Goal: Task Accomplishment & Management: Complete application form

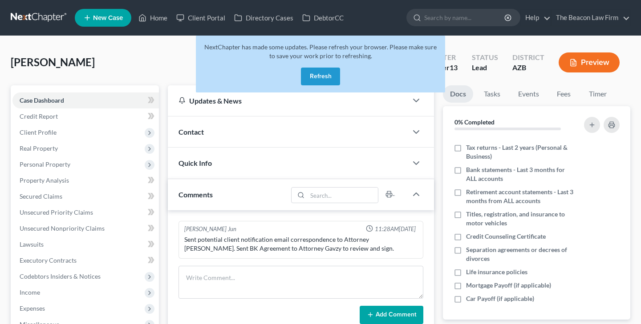
click at [320, 76] on button "Refresh" at bounding box center [320, 77] width 39 height 18
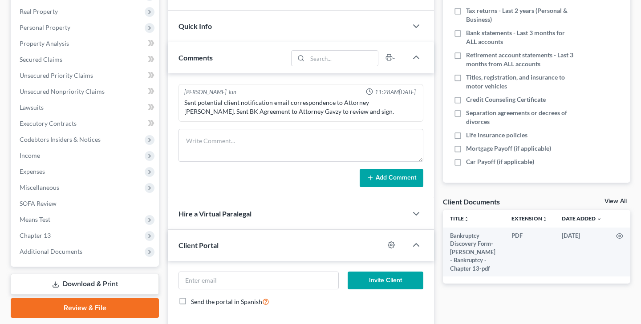
scroll to position [234, 0]
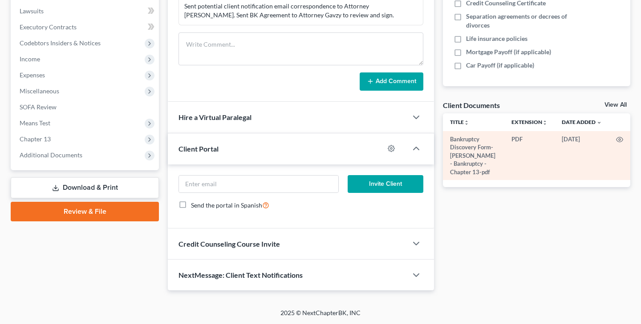
click at [473, 162] on td "Bankruptcy Discovery Form-[PERSON_NAME] - Bankruptcy - Chapter 13-pdf" at bounding box center [473, 155] width 61 height 49
click at [619, 138] on icon "button" at bounding box center [619, 139] width 7 height 7
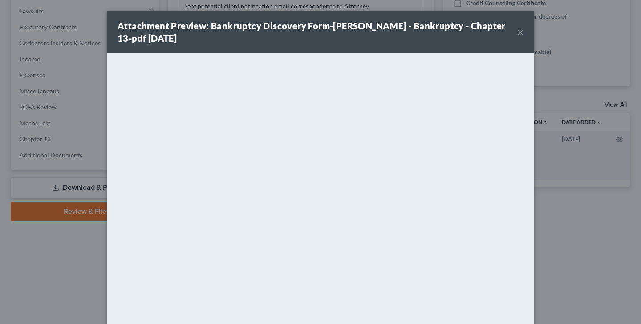
click at [521, 30] on button "×" at bounding box center [520, 32] width 6 height 11
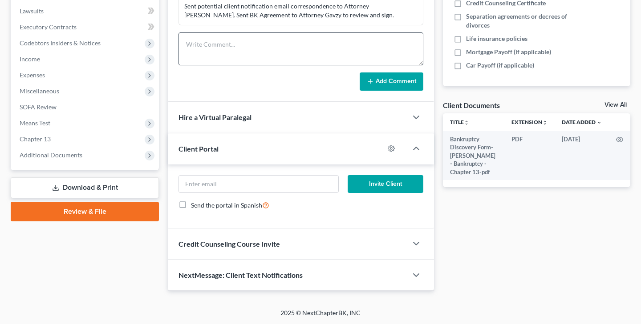
scroll to position [0, 0]
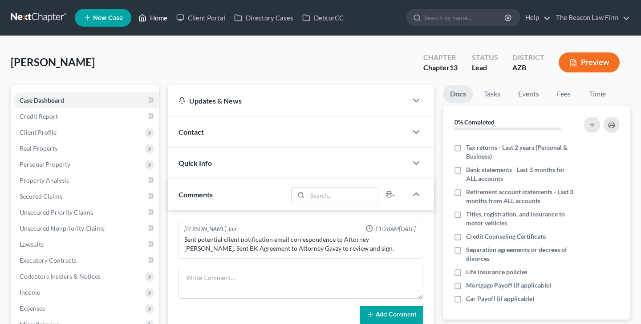
click at [158, 15] on link "Home" at bounding box center [153, 18] width 38 height 16
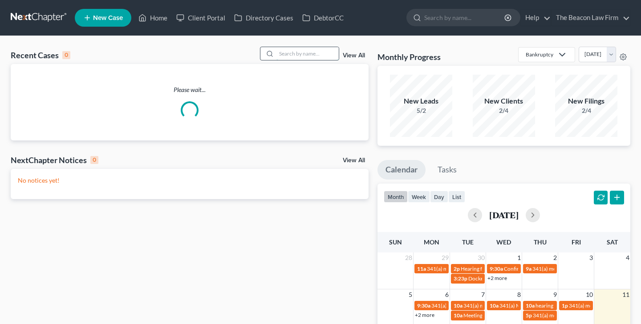
click at [289, 52] on input "search" at bounding box center [307, 53] width 62 height 13
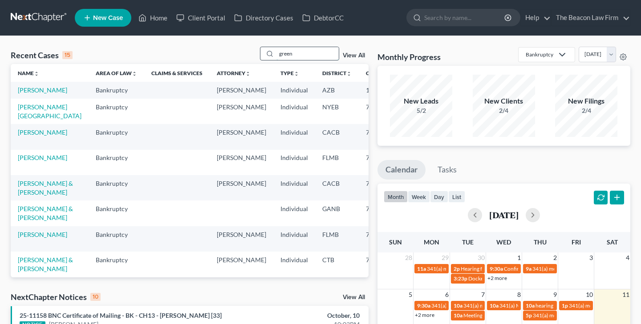
type input "green"
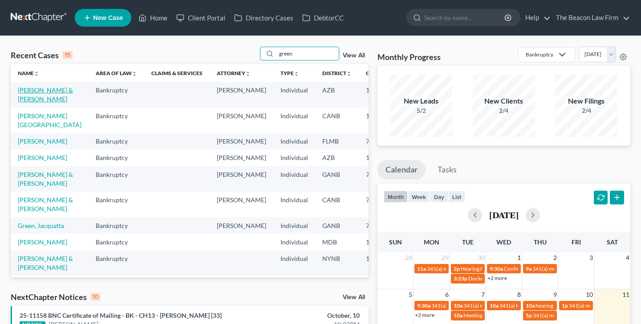
click at [28, 90] on link "[PERSON_NAME] & [PERSON_NAME]" at bounding box center [45, 94] width 55 height 16
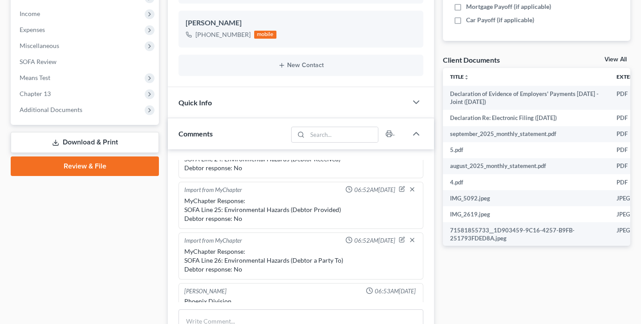
scroll to position [278, 0]
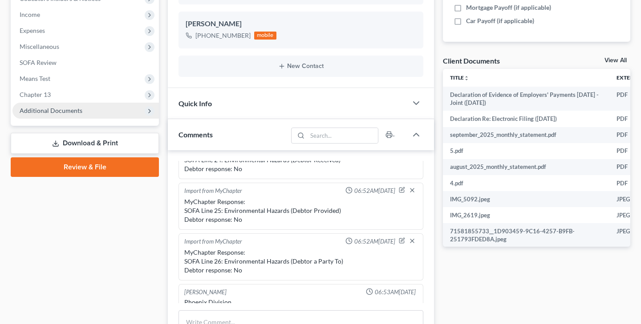
click at [58, 107] on span "Additional Documents" at bounding box center [51, 111] width 63 height 8
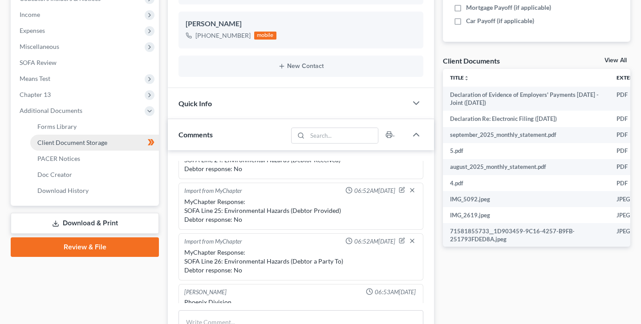
click at [79, 140] on span "Client Document Storage" at bounding box center [72, 143] width 70 height 8
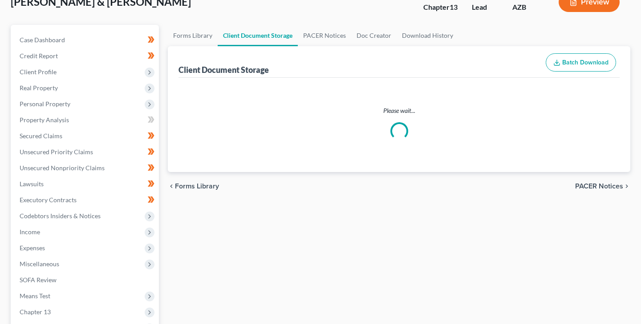
scroll to position [18, 0]
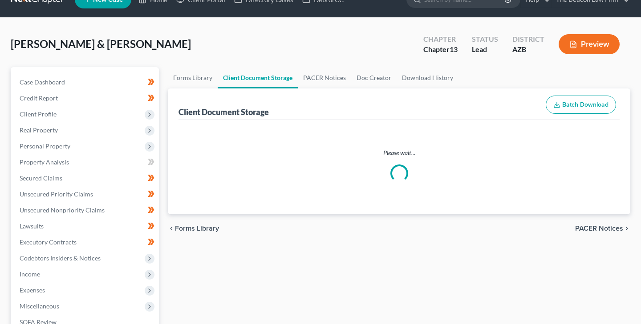
select select "14"
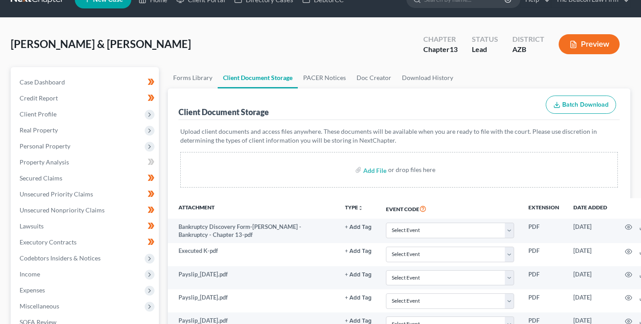
scroll to position [0, 0]
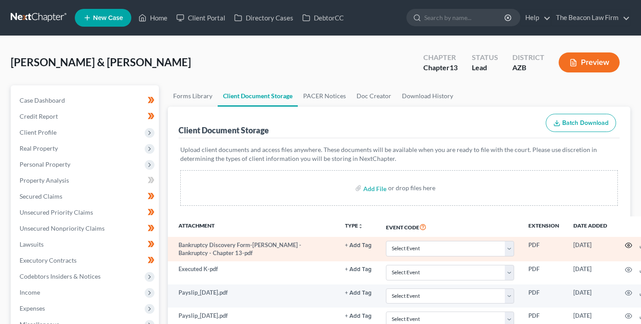
click at [628, 245] on circle "button" at bounding box center [629, 246] width 2 height 2
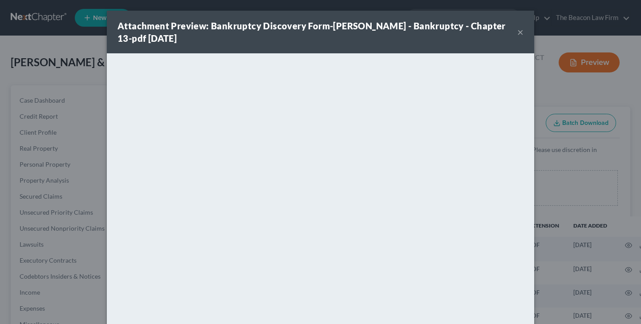
click at [521, 31] on button "×" at bounding box center [520, 32] width 6 height 11
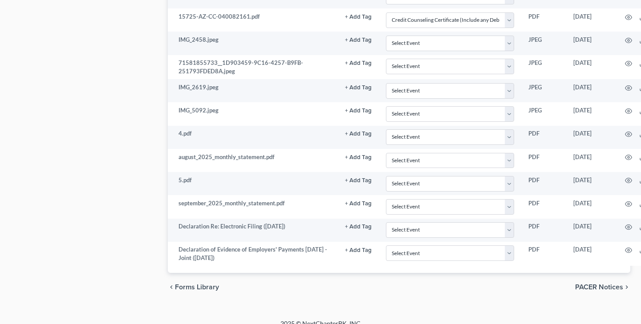
scroll to position [1697, 0]
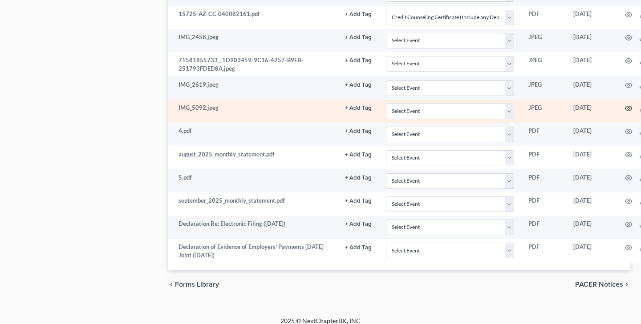
click at [628, 109] on icon "button" at bounding box center [628, 108] width 7 height 7
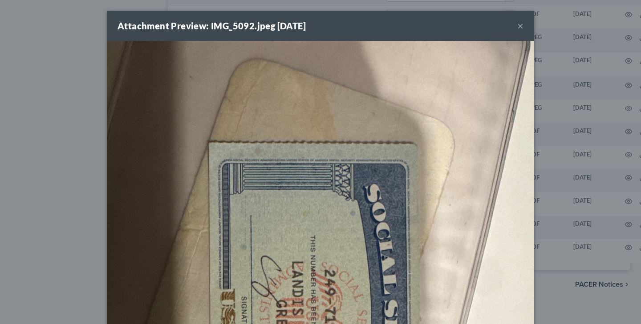
click at [521, 24] on button "×" at bounding box center [520, 25] width 6 height 11
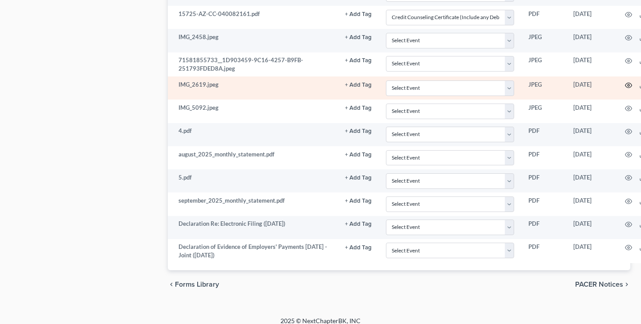
click at [628, 85] on circle "button" at bounding box center [629, 86] width 2 height 2
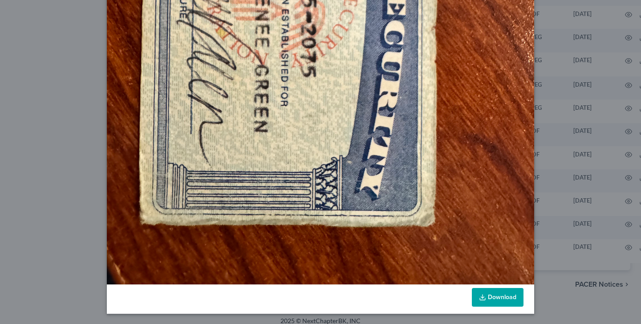
scroll to position [0, 0]
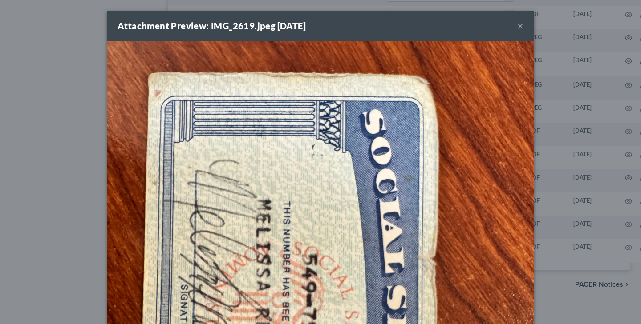
click at [521, 24] on button "×" at bounding box center [520, 25] width 6 height 11
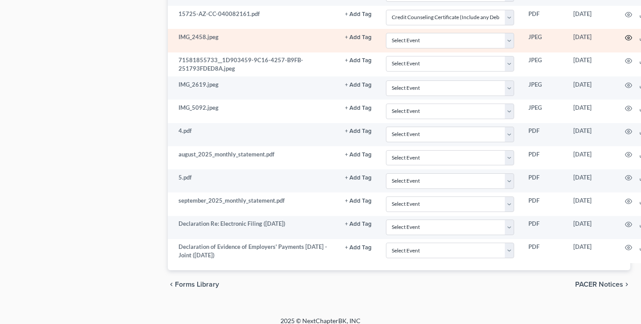
click at [628, 37] on icon "button" at bounding box center [628, 37] width 7 height 7
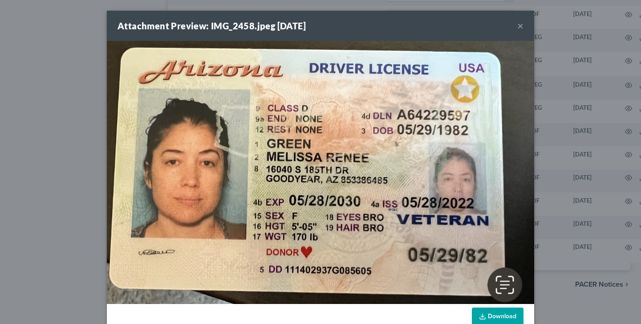
click at [521, 24] on button "×" at bounding box center [520, 25] width 6 height 11
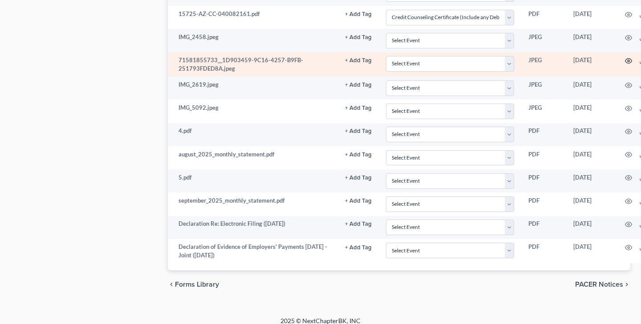
click at [628, 60] on icon "button" at bounding box center [628, 60] width 7 height 7
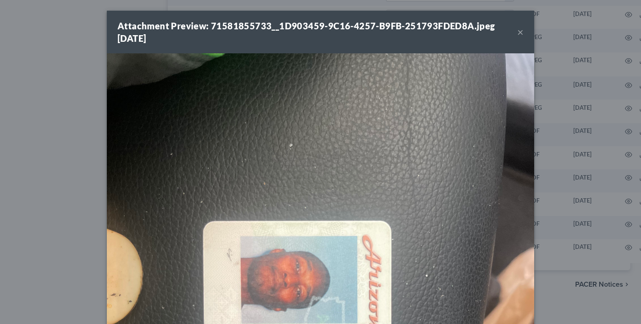
click at [522, 32] on button "×" at bounding box center [520, 32] width 6 height 11
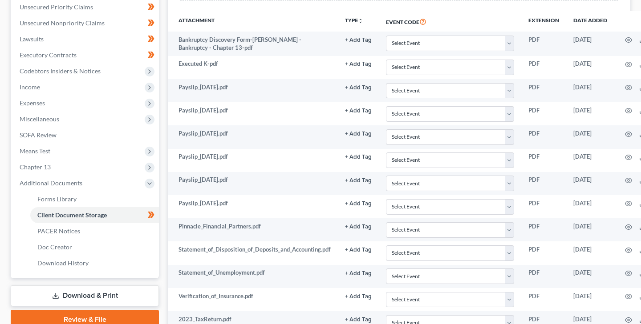
scroll to position [202, 0]
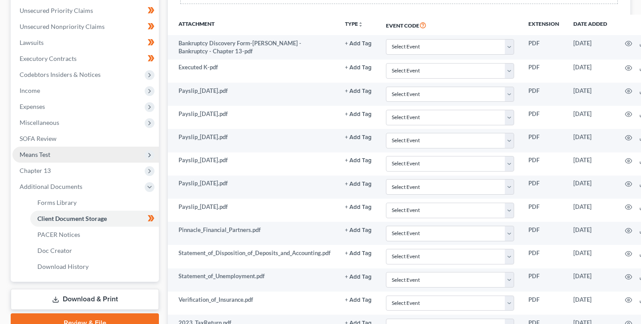
click at [46, 153] on span "Means Test" at bounding box center [35, 155] width 31 height 8
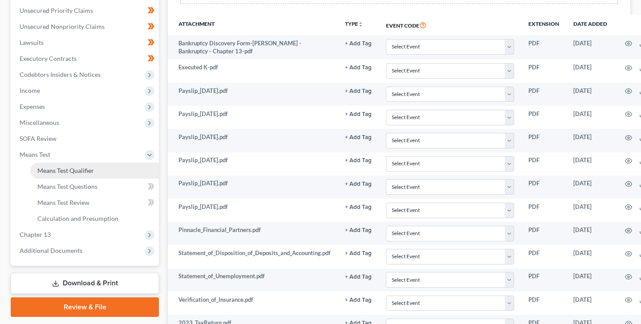
click at [79, 169] on span "Means Test Qualifier" at bounding box center [65, 171] width 57 height 8
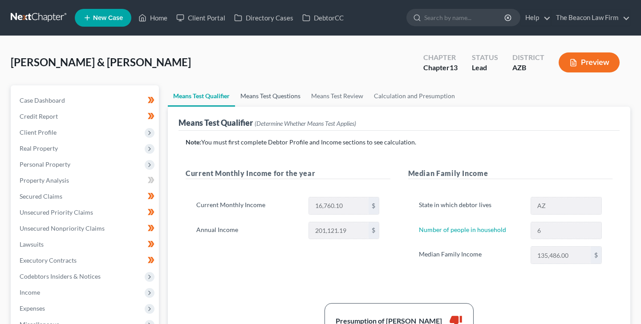
click at [264, 96] on link "Means Test Questions" at bounding box center [270, 95] width 71 height 21
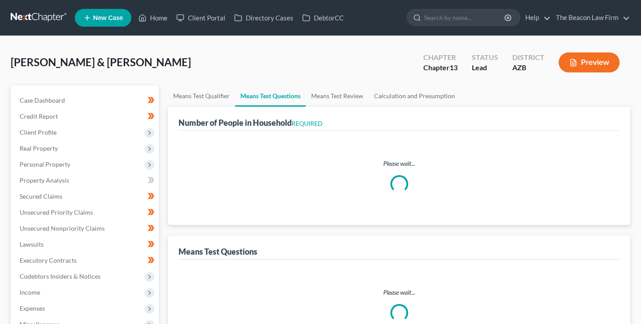
select select "1"
select select "60"
select select "1"
select select "60"
select select "5"
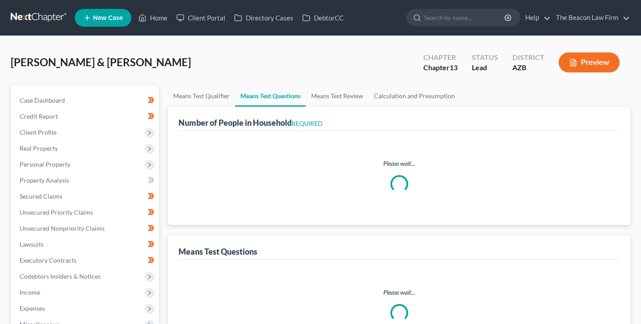
select select "2"
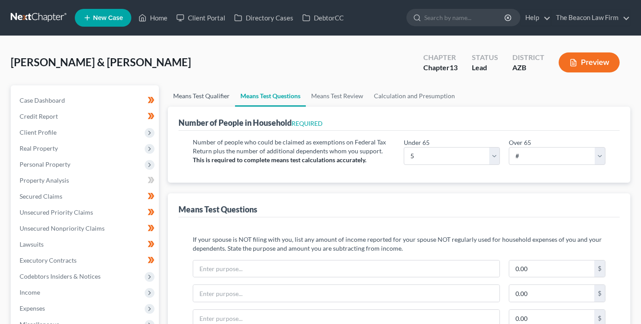
click at [206, 95] on link "Means Test Qualifier" at bounding box center [201, 95] width 67 height 21
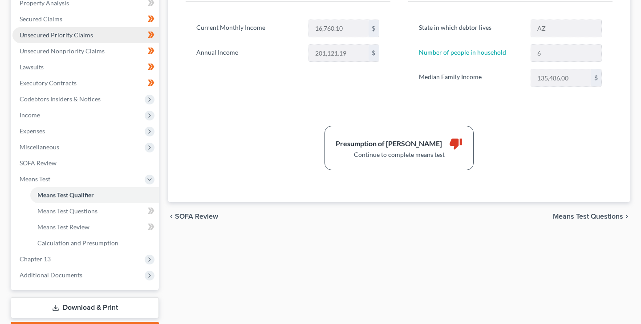
scroll to position [178, 0]
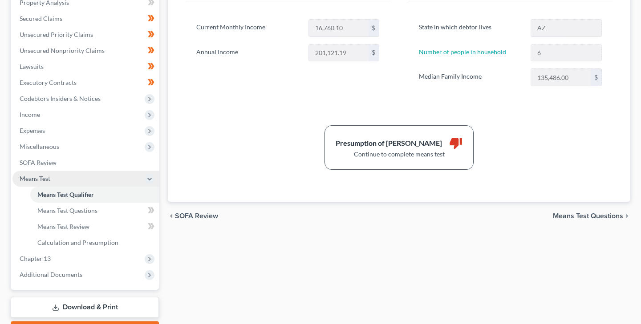
click at [45, 178] on span "Means Test" at bounding box center [35, 179] width 31 height 8
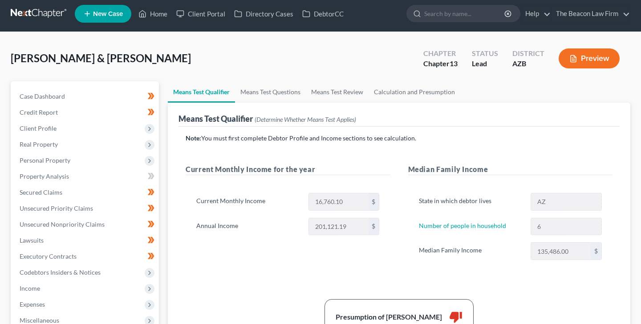
scroll to position [0, 0]
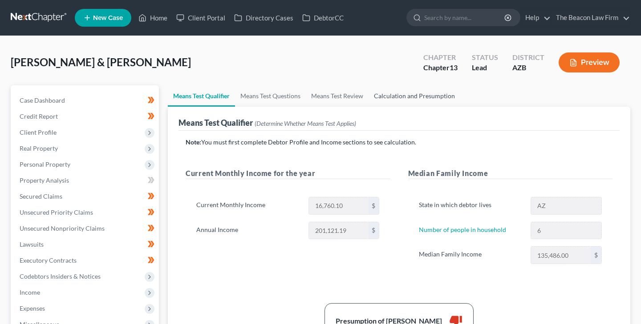
click at [385, 94] on link "Calculation and Presumption" at bounding box center [415, 95] width 92 height 21
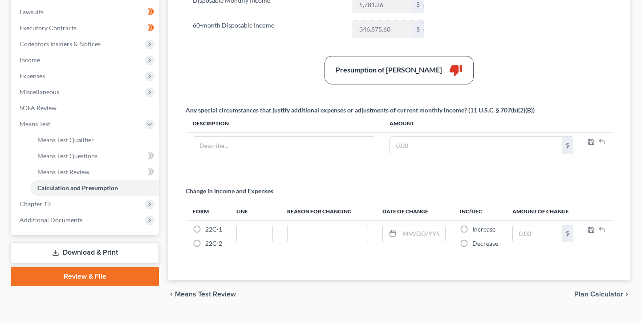
scroll to position [251, 0]
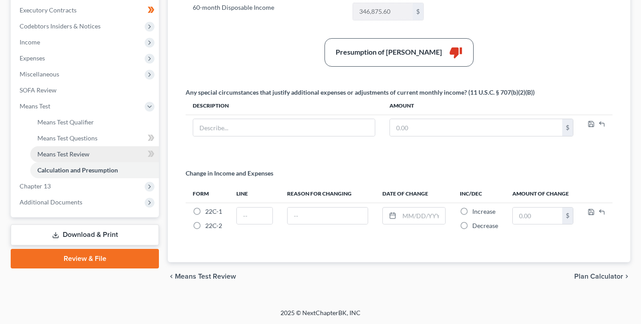
click at [60, 154] on span "Means Test Review" at bounding box center [63, 154] width 52 height 8
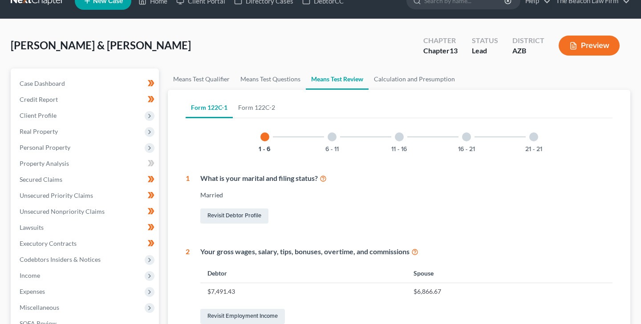
scroll to position [14, 0]
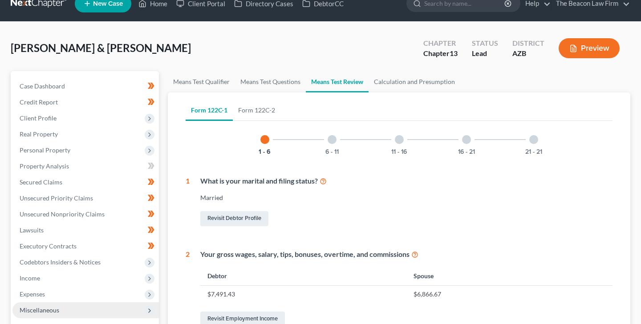
click at [42, 310] on span "Miscellaneous" at bounding box center [40, 311] width 40 height 8
click at [205, 79] on link "Means Test Qualifier" at bounding box center [201, 81] width 67 height 21
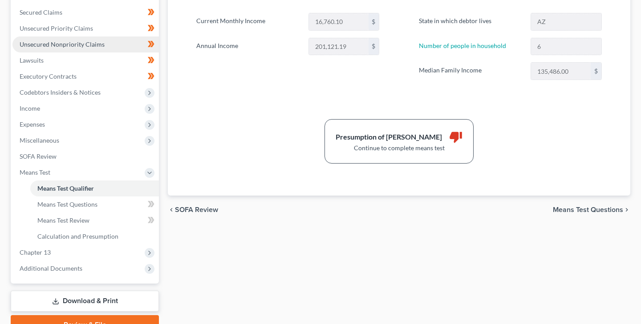
scroll to position [186, 0]
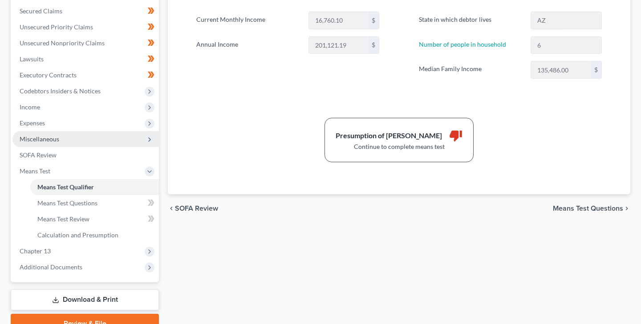
click at [49, 138] on span "Miscellaneous" at bounding box center [40, 139] width 40 height 8
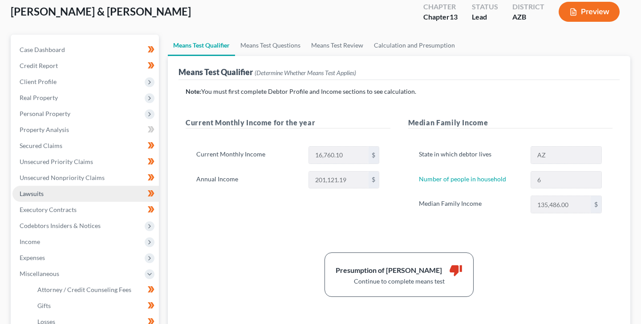
scroll to position [45, 0]
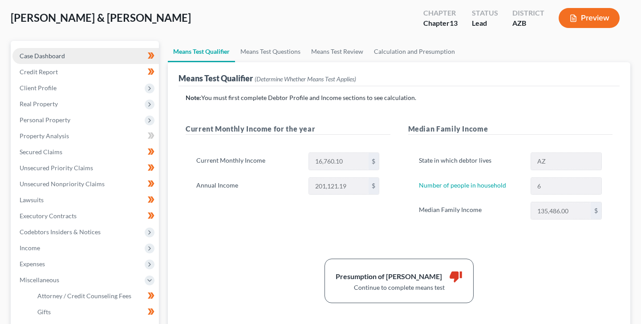
click at [46, 54] on span "Case Dashboard" at bounding box center [42, 56] width 45 height 8
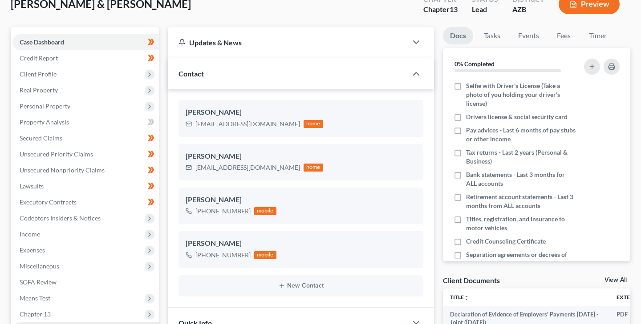
scroll to position [56, 0]
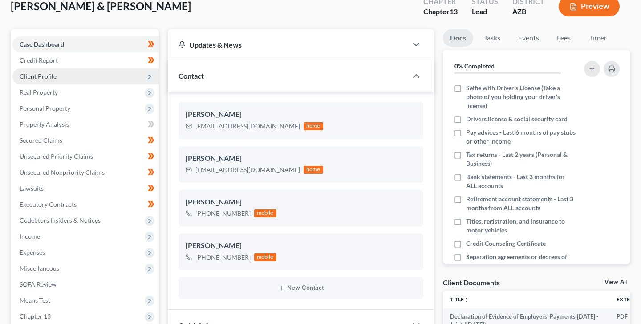
click at [52, 77] on span "Client Profile" at bounding box center [38, 77] width 37 height 8
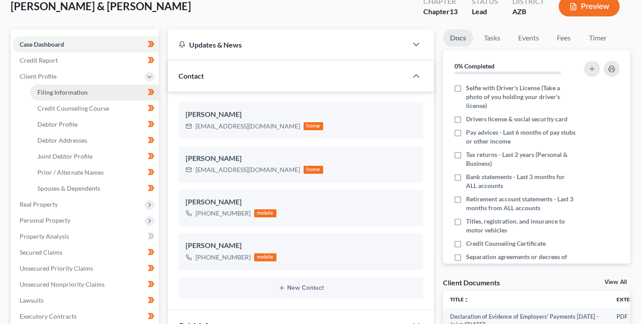
click at [70, 92] on span "Filing Information" at bounding box center [62, 93] width 50 height 8
select select "1"
select select "3"
select select "9"
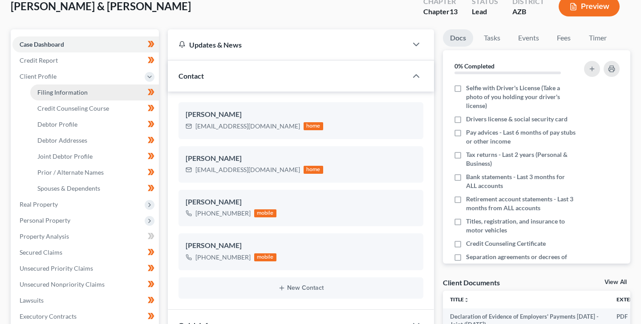
select select "3"
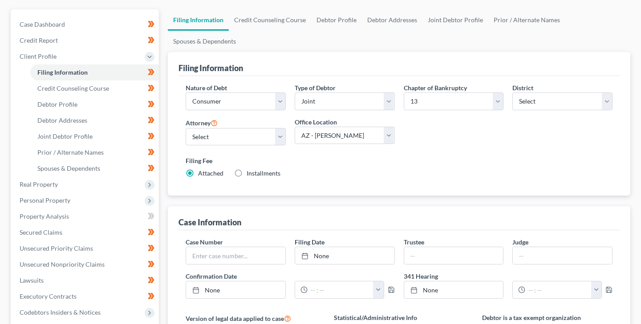
scroll to position [69, 0]
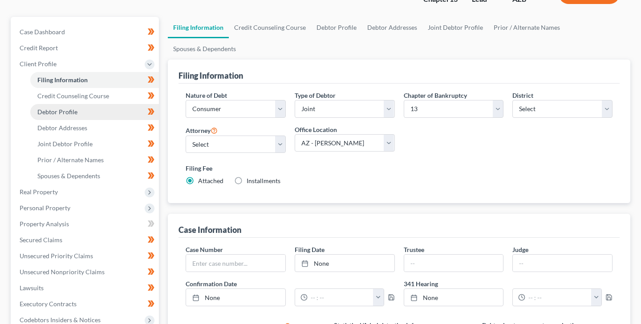
click at [73, 110] on span "Debtor Profile" at bounding box center [57, 112] width 40 height 8
select select "1"
select select "5"
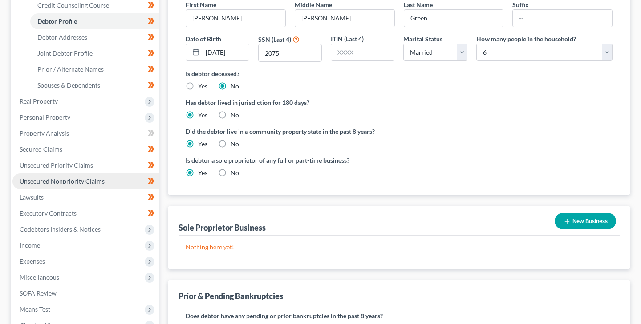
scroll to position [163, 0]
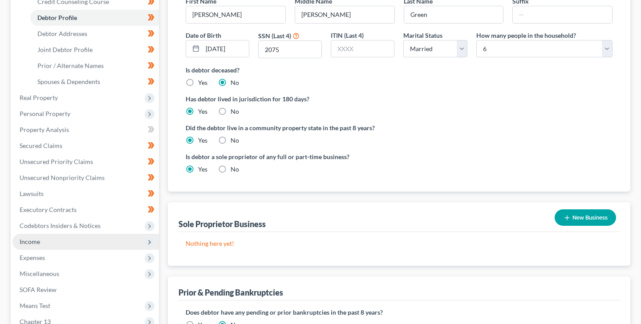
click at [36, 241] on span "Income" at bounding box center [30, 242] width 20 height 8
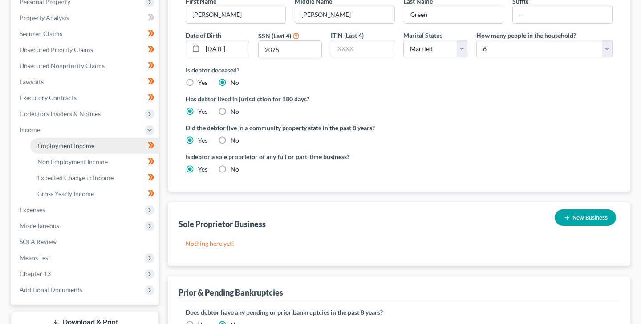
click at [89, 144] on span "Employment Income" at bounding box center [65, 146] width 57 height 8
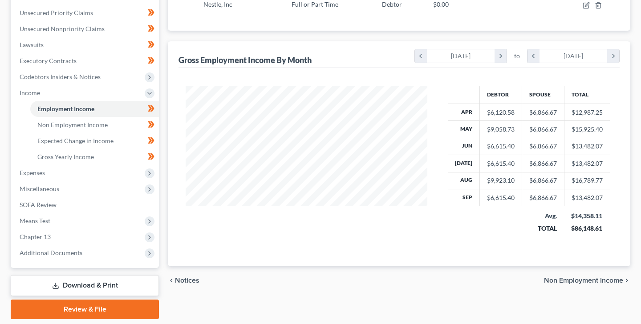
scroll to position [201, 0]
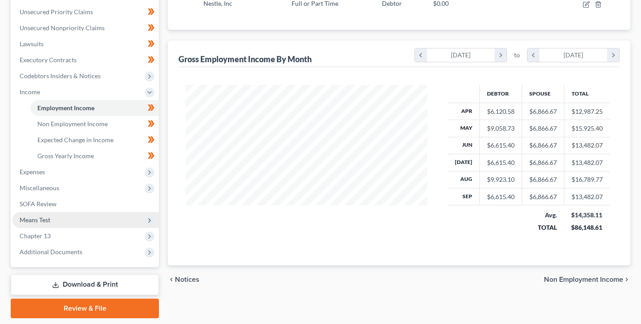
click at [43, 217] on span "Means Test" at bounding box center [35, 220] width 31 height 8
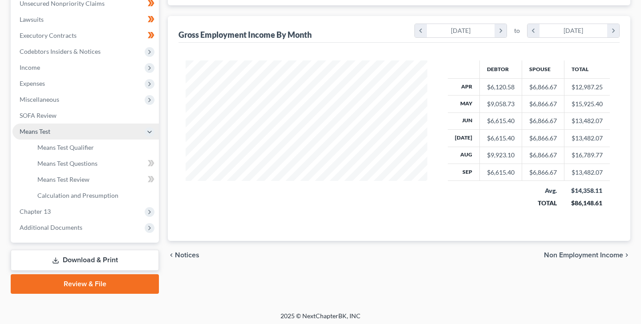
scroll to position [228, 0]
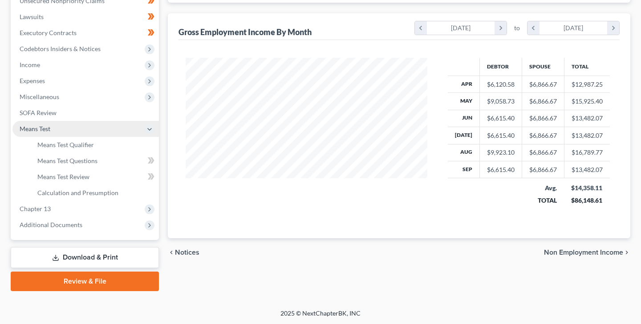
click at [47, 126] on span "Means Test" at bounding box center [35, 129] width 31 height 8
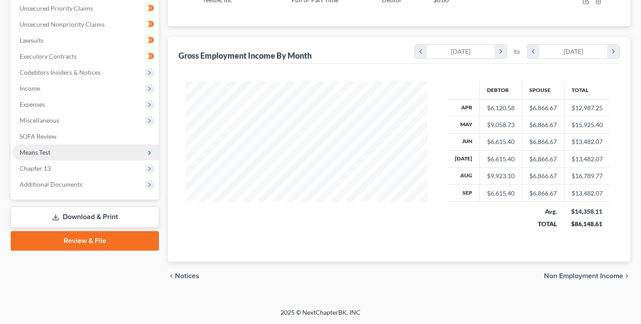
scroll to position [204, 0]
click at [49, 150] on span "Means Test" at bounding box center [35, 153] width 31 height 8
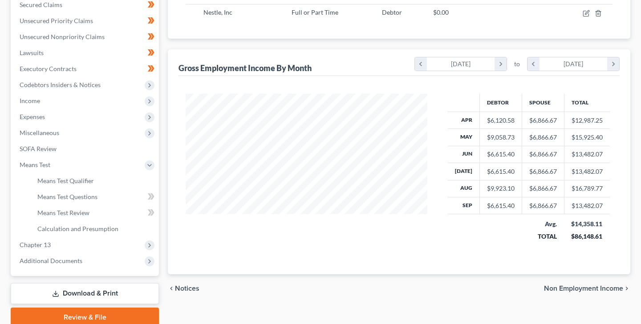
scroll to position [228, 0]
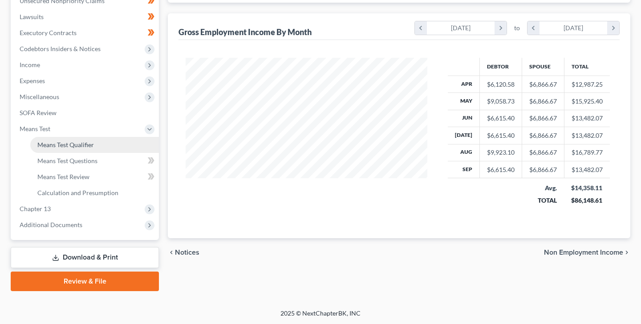
click at [89, 144] on span "Means Test Qualifier" at bounding box center [65, 145] width 57 height 8
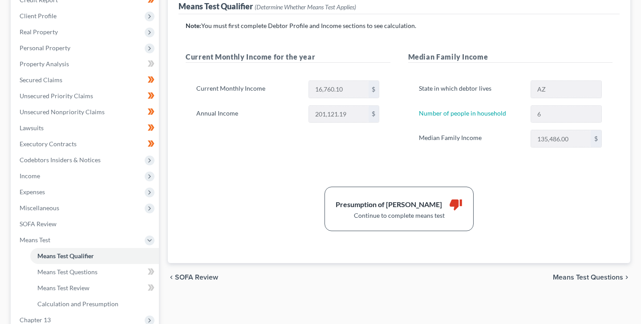
scroll to position [118, 0]
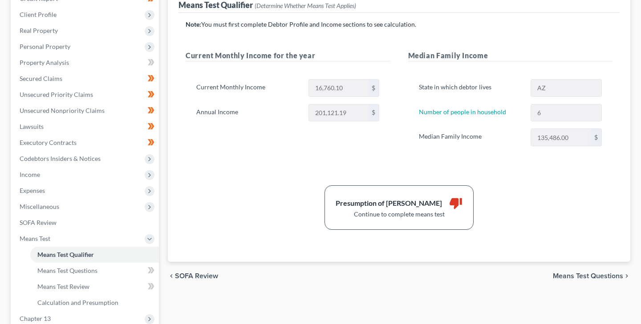
click at [381, 212] on div "Continue to complete means test" at bounding box center [399, 214] width 127 height 9
click at [86, 270] on span "Means Test Questions" at bounding box center [67, 271] width 60 height 8
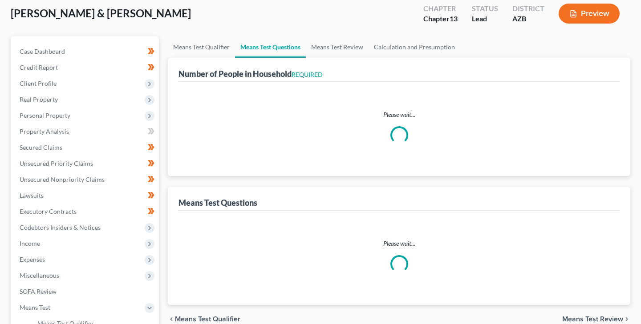
scroll to position [8, 0]
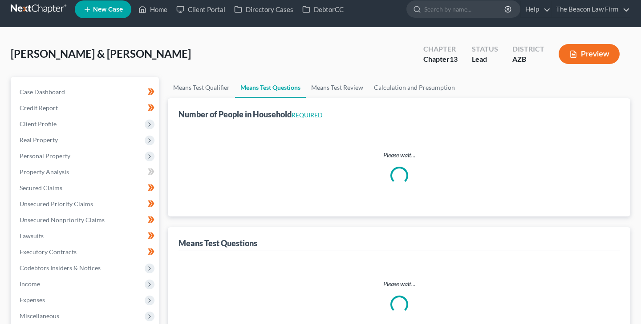
select select "1"
select select "60"
select select "1"
select select "60"
select select "5"
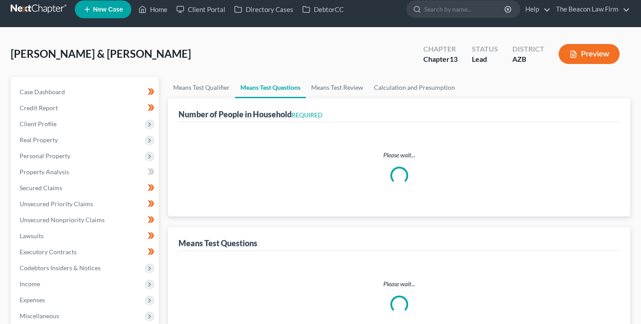
select select "2"
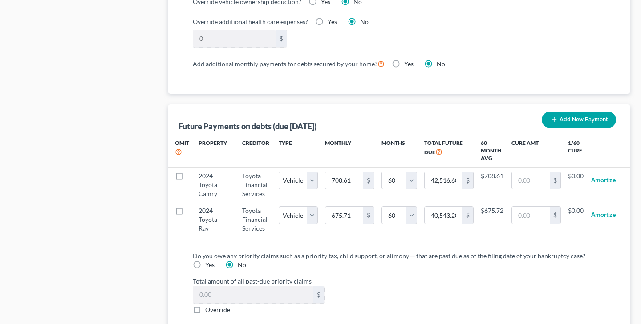
scroll to position [801, 0]
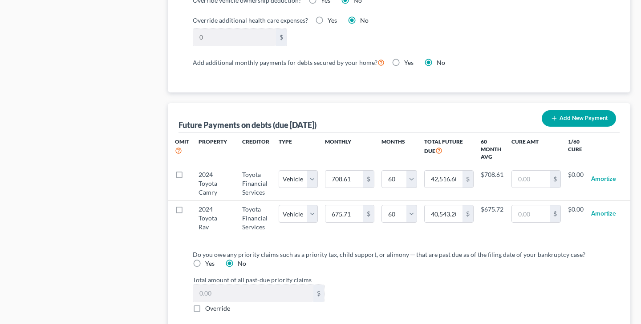
click at [205, 262] on label "Yes" at bounding box center [209, 263] width 9 height 9
click at [209, 262] on input "Yes" at bounding box center [212, 262] width 6 height 6
radio input "true"
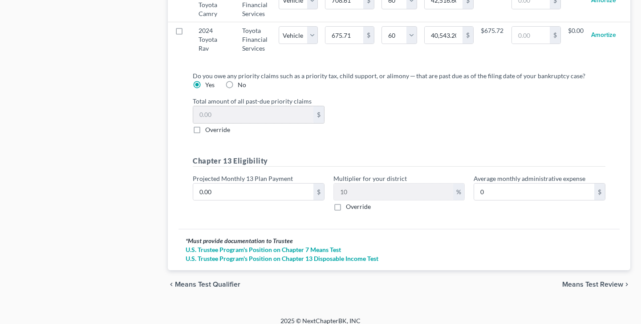
scroll to position [988, 0]
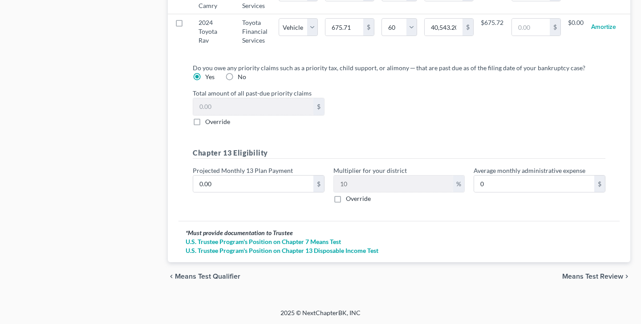
click at [572, 276] on span "Means Test Review" at bounding box center [592, 276] width 61 height 7
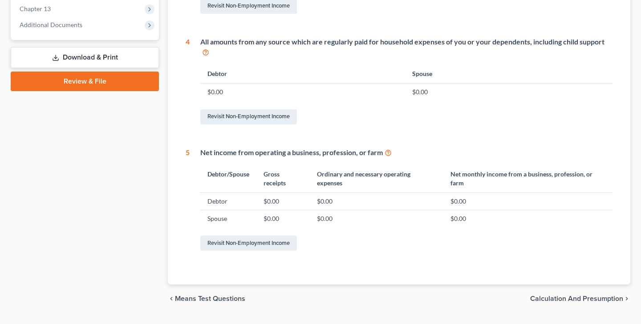
scroll to position [450, 0]
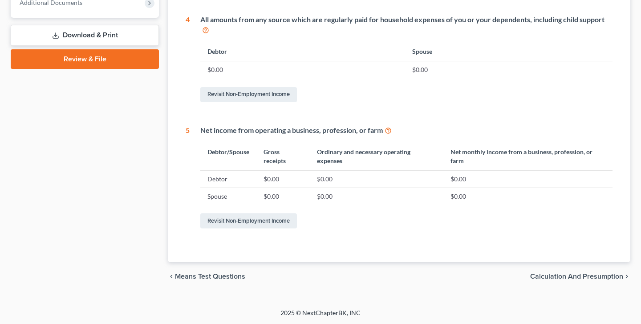
click at [563, 274] on span "Calculation and Presumption" at bounding box center [576, 276] width 93 height 7
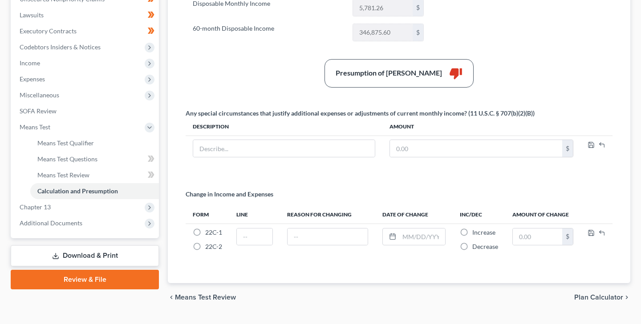
scroll to position [251, 0]
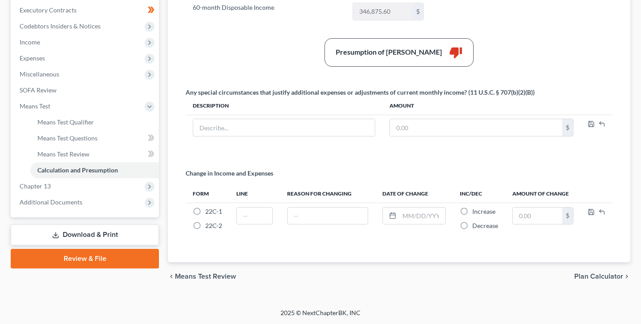
click at [78, 256] on link "Review & File" at bounding box center [85, 259] width 148 height 20
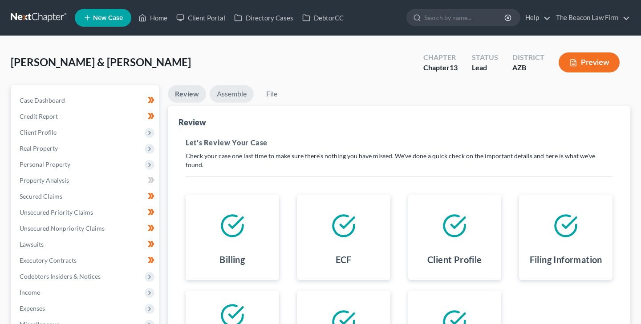
click at [232, 94] on link "Assemble" at bounding box center [232, 93] width 44 height 17
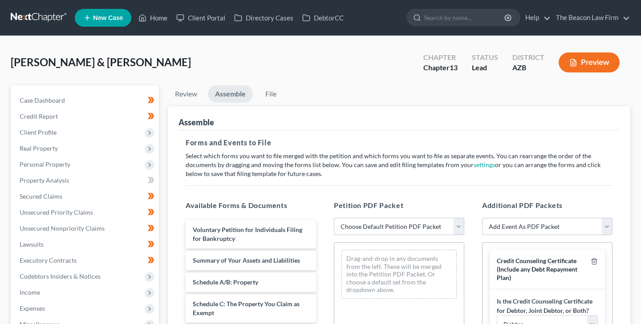
click at [350, 225] on select "Choose Default Petition PDF Packet Complete Bankruptcy Petition (all forms and …" at bounding box center [399, 227] width 130 height 18
select select "0"
click at [334, 218] on select "Choose Default Petition PDF Packet Complete Bankruptcy Petition (all forms and …" at bounding box center [399, 227] width 130 height 18
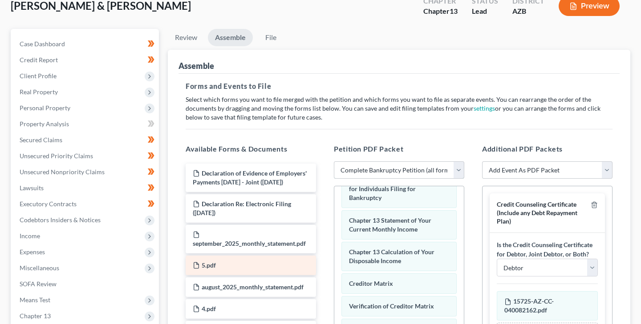
scroll to position [57, 0]
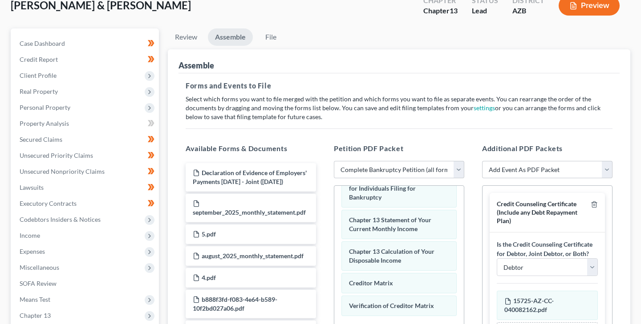
drag, startPoint x: 235, startPoint y: 215, endPoint x: 396, endPoint y: 350, distance: 210.7
click at [396, 324] on html "Home New Case Client Portal Directory Cases DebtorCC The Beacon Law Firm [EMAIL…" at bounding box center [320, 226] width 641 height 567
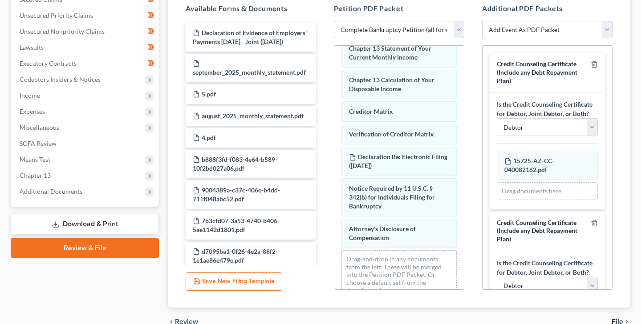
scroll to position [198, 0]
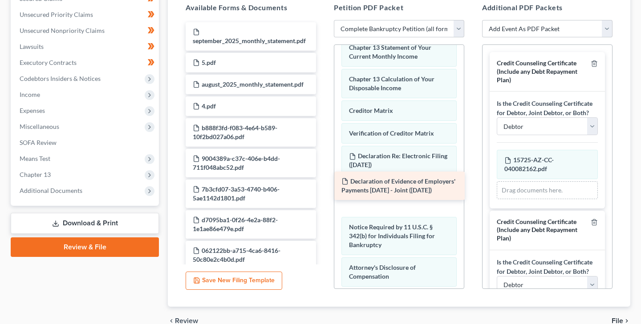
drag, startPoint x: 234, startPoint y: 40, endPoint x: 383, endPoint y: 189, distance: 211.2
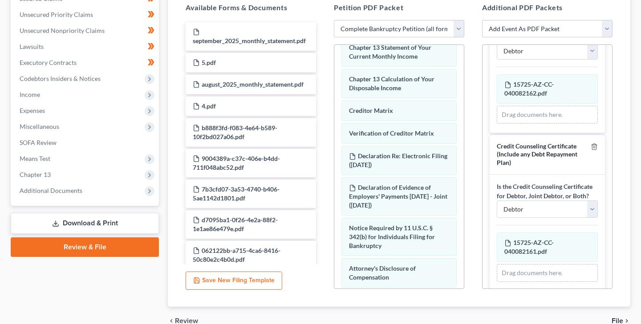
scroll to position [85, 0]
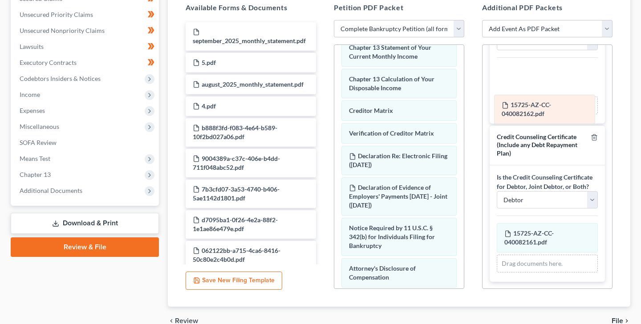
drag, startPoint x: 535, startPoint y: 76, endPoint x: 532, endPoint y: 106, distance: 30.4
click at [532, 106] on div "15725-AZ-CC-040082162.pdf Amended 15725-AZ-CC-040082162.pdf 15725-AZ-CC-0400821…" at bounding box center [547, 89] width 101 height 49
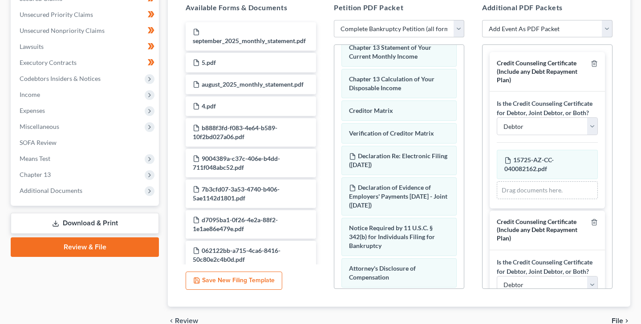
scroll to position [408, 0]
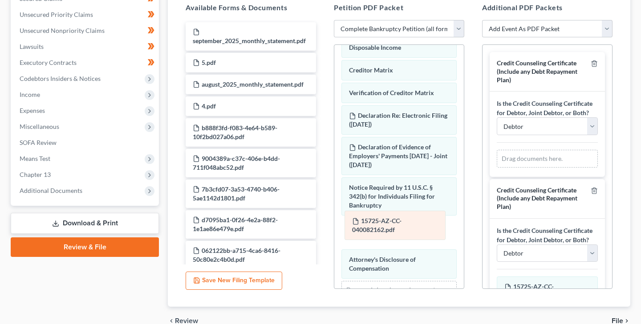
drag, startPoint x: 531, startPoint y: 161, endPoint x: 378, endPoint y: 220, distance: 164.1
click at [497, 168] on div "15725-AZ-CC-040082162.pdf Amended 15725-AZ-CC-040082162.pdf 15725-AZ-CC-0400821…" at bounding box center [547, 159] width 101 height 18
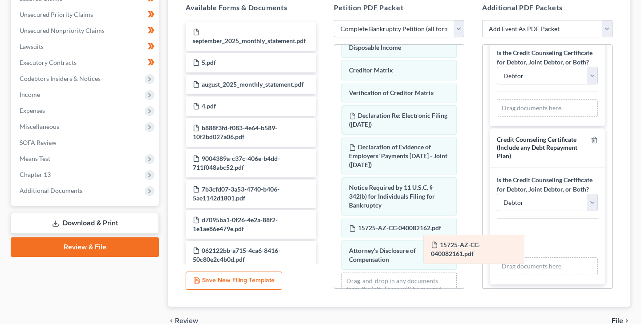
scroll to position [70, 0]
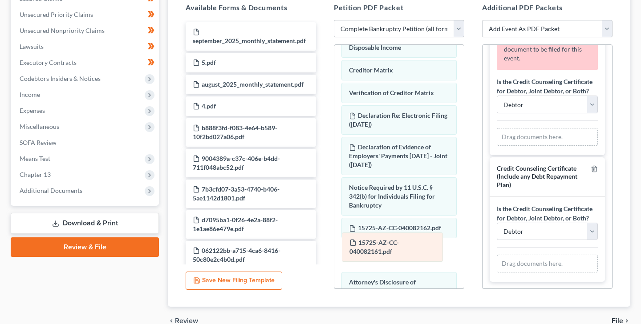
drag, startPoint x: 547, startPoint y: 237, endPoint x: 393, endPoint y: 243, distance: 154.6
click at [497, 255] on div "15725-AZ-CC-040082161.pdf Amended 15725-AZ-CC-040082161.pdf 15725-AZ-CC-0400821…" at bounding box center [547, 264] width 101 height 18
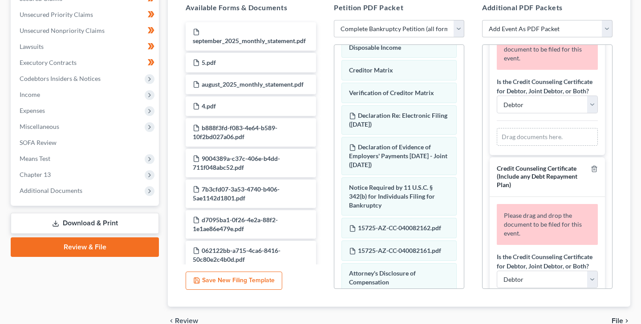
scroll to position [99, 0]
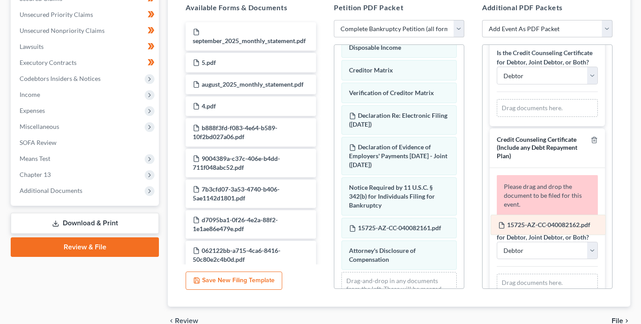
drag, startPoint x: 425, startPoint y: 218, endPoint x: 574, endPoint y: 224, distance: 149.2
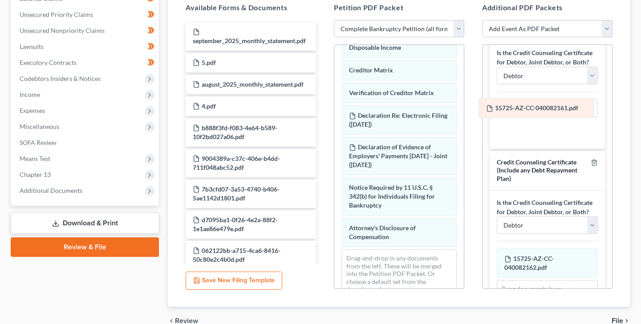
drag, startPoint x: 399, startPoint y: 217, endPoint x: 536, endPoint y: 106, distance: 176.3
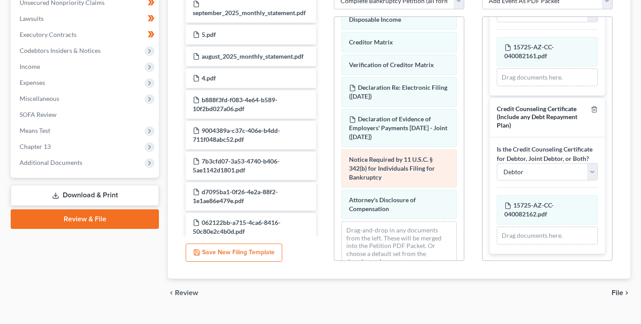
scroll to position [243, 0]
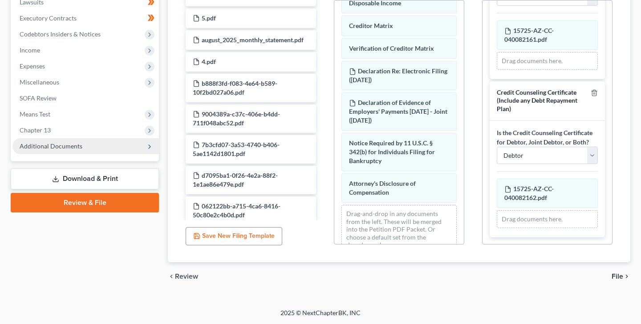
click at [54, 145] on span "Additional Documents" at bounding box center [51, 146] width 63 height 8
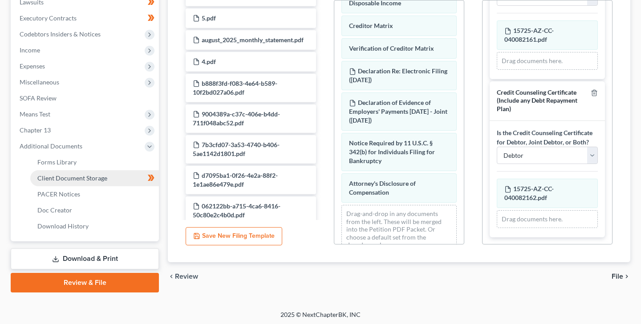
click at [66, 177] on span "Client Document Storage" at bounding box center [72, 178] width 70 height 8
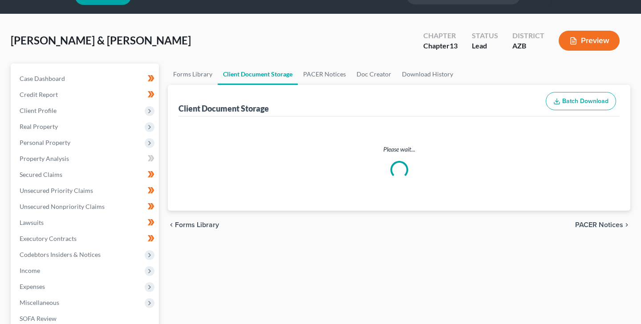
scroll to position [4, 0]
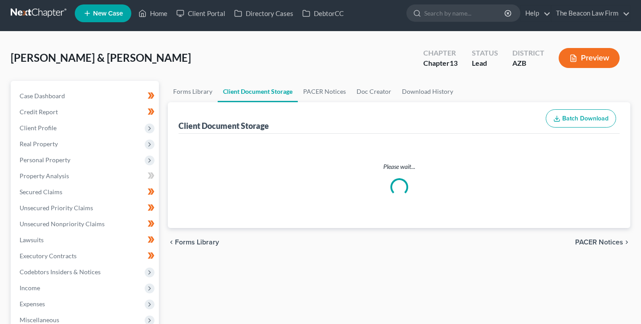
select select "14"
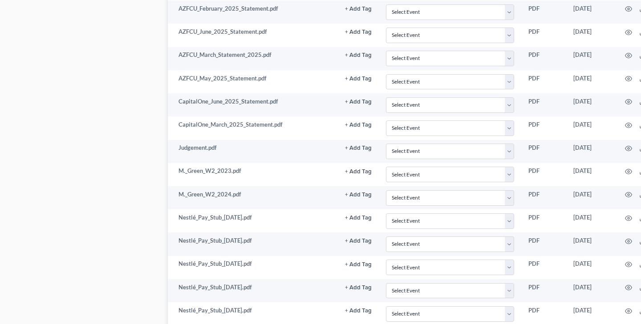
scroll to position [610, 0]
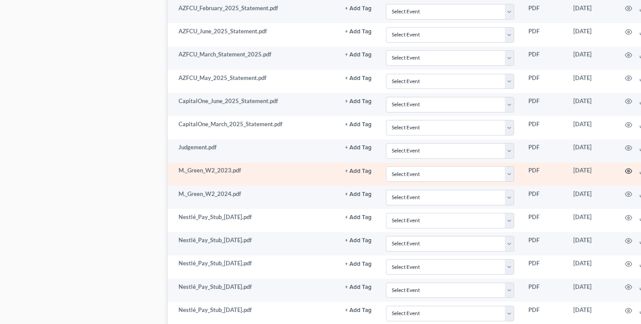
click at [628, 170] on icon "button" at bounding box center [628, 171] width 7 height 7
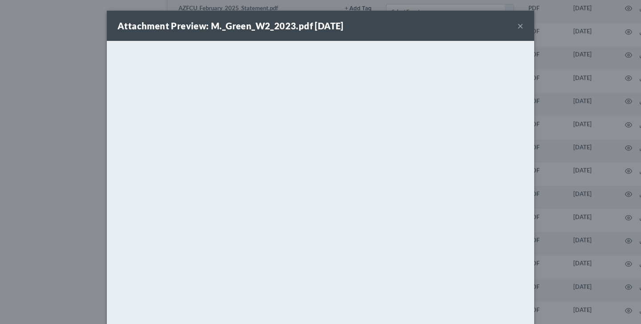
click at [520, 26] on button "×" at bounding box center [520, 25] width 6 height 11
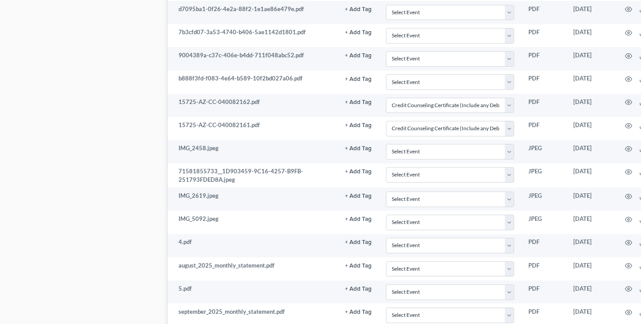
scroll to position [1587, 0]
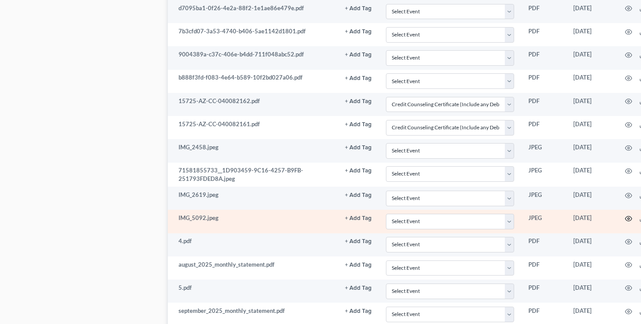
click at [627, 217] on icon "button" at bounding box center [628, 218] width 7 height 7
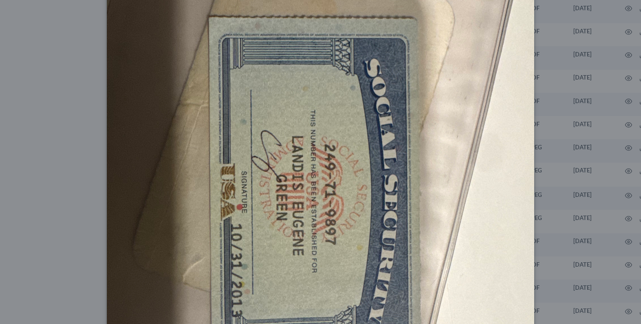
scroll to position [0, 0]
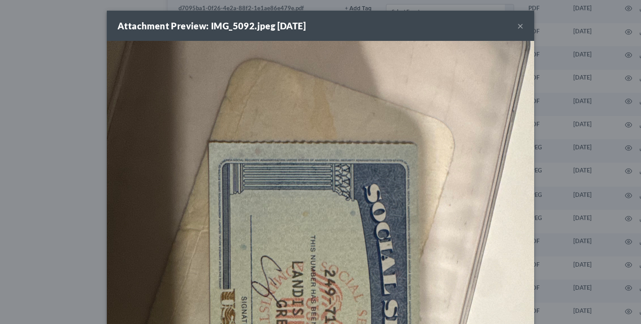
click at [520, 25] on button "×" at bounding box center [520, 25] width 6 height 11
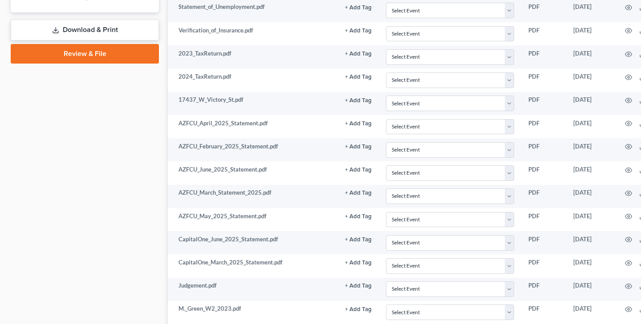
scroll to position [468, 0]
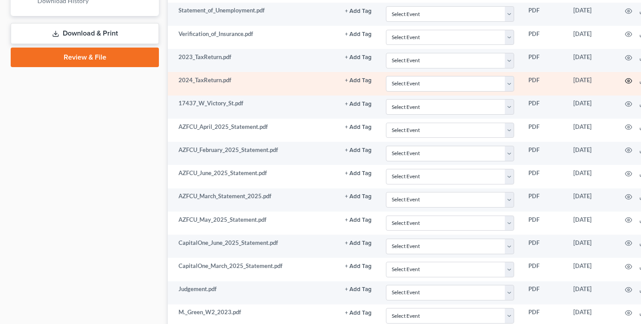
click at [627, 79] on icon "button" at bounding box center [628, 80] width 7 height 7
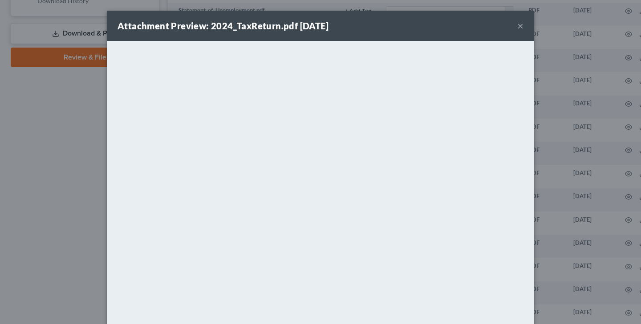
click at [519, 25] on button "×" at bounding box center [520, 25] width 6 height 11
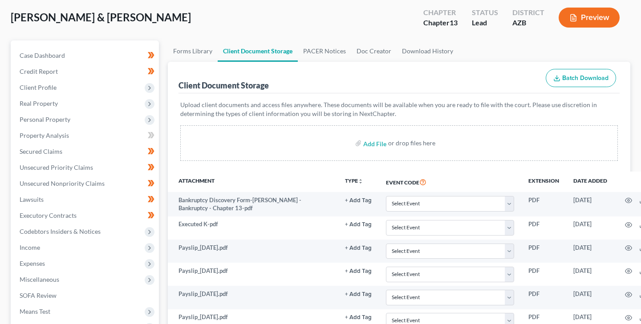
scroll to position [0, 0]
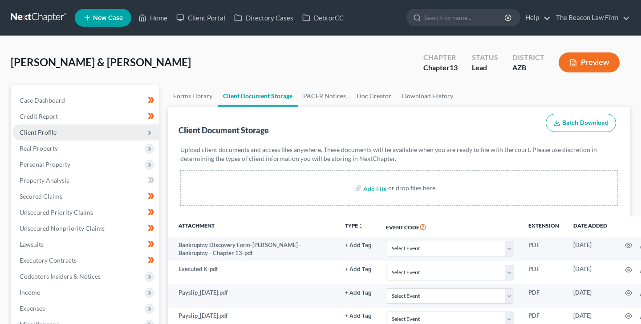
click at [49, 131] on span "Client Profile" at bounding box center [38, 133] width 37 height 8
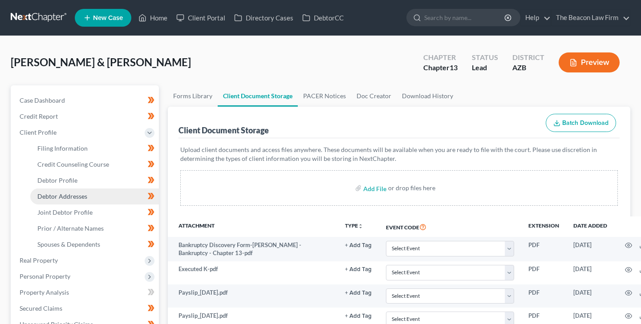
click at [71, 195] on span "Debtor Addresses" at bounding box center [62, 197] width 50 height 8
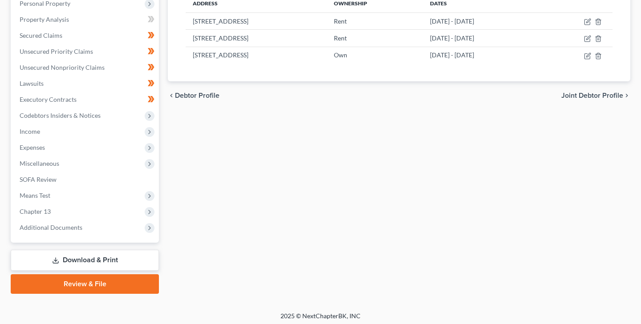
scroll to position [276, 0]
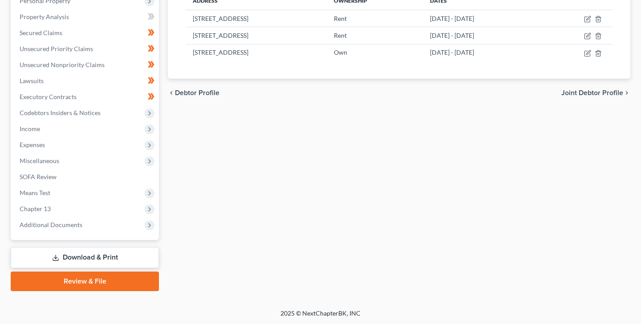
click at [79, 281] on link "Review & File" at bounding box center [85, 282] width 148 height 20
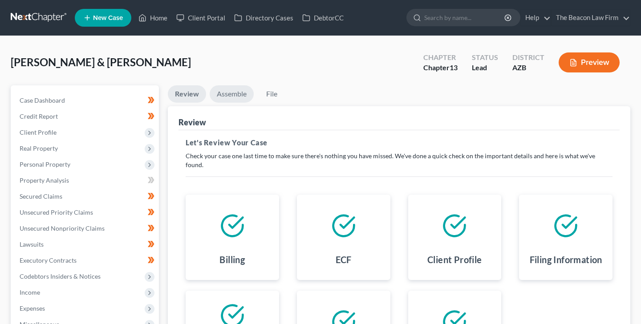
click at [234, 93] on link "Assemble" at bounding box center [232, 93] width 44 height 17
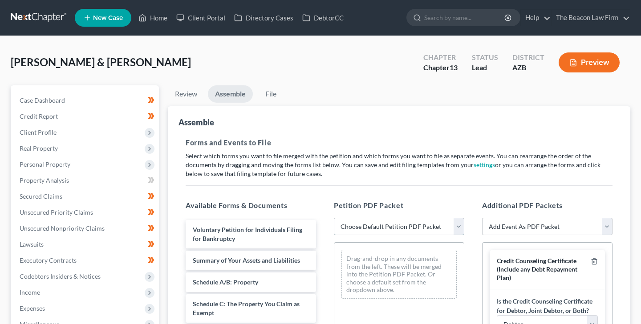
click at [372, 225] on select "Choose Default Petition PDF Packet Complete Bankruptcy Petition (all forms and …" at bounding box center [399, 227] width 130 height 18
select select "0"
click at [334, 218] on select "Choose Default Petition PDF Packet Complete Bankruptcy Petition (all forms and …" at bounding box center [399, 227] width 130 height 18
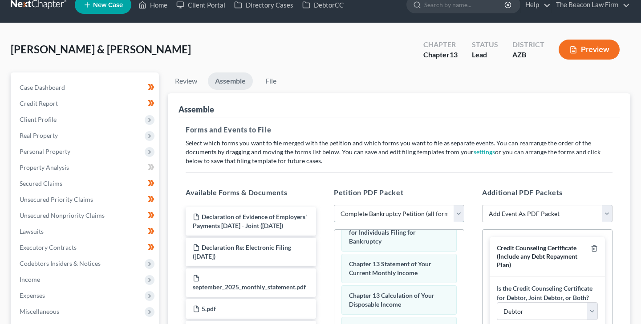
scroll to position [12, 0]
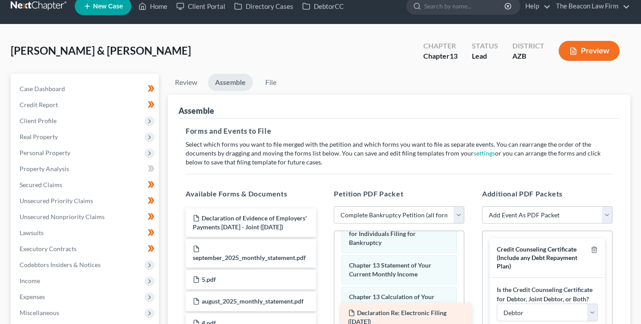
drag, startPoint x: 227, startPoint y: 259, endPoint x: 382, endPoint y: 314, distance: 165.0
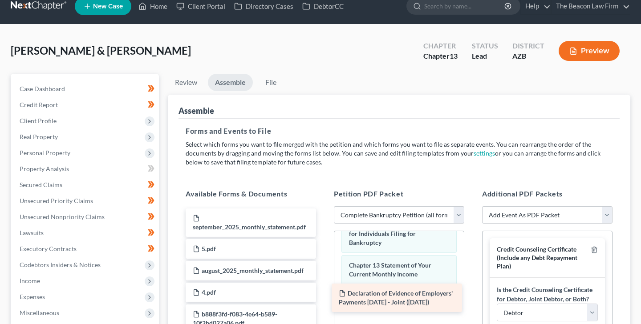
drag, startPoint x: 247, startPoint y: 227, endPoint x: 397, endPoint y: 300, distance: 165.6
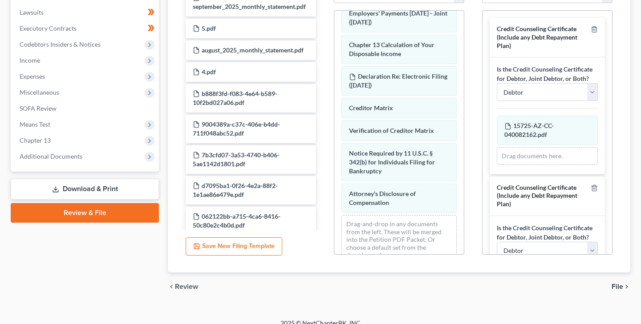
scroll to position [243, 0]
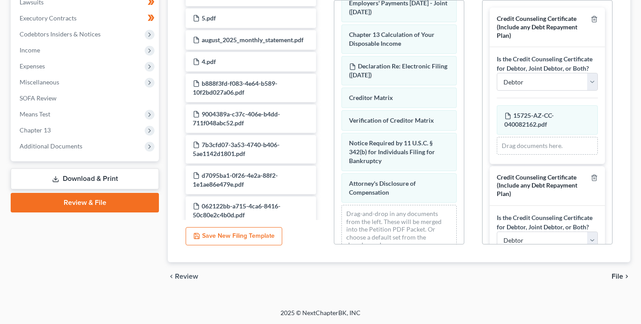
click at [618, 275] on span "File" at bounding box center [618, 276] width 12 height 7
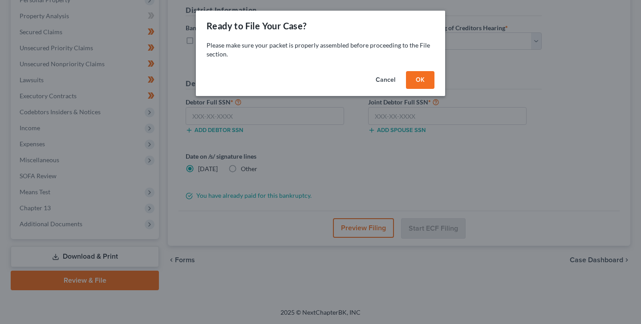
scroll to position [164, 0]
click at [421, 77] on button "OK" at bounding box center [420, 80] width 28 height 18
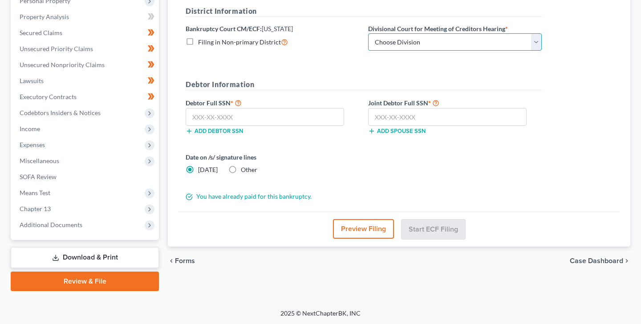
click at [389, 40] on select "Choose Division Phoenix [GEOGRAPHIC_DATA] [PERSON_NAME]" at bounding box center [455, 42] width 174 height 18
select select "0"
click at [368, 33] on select "Choose Division Phoenix [GEOGRAPHIC_DATA] [PERSON_NAME]" at bounding box center [455, 42] width 174 height 18
click at [197, 117] on input "text" at bounding box center [265, 117] width 158 height 18
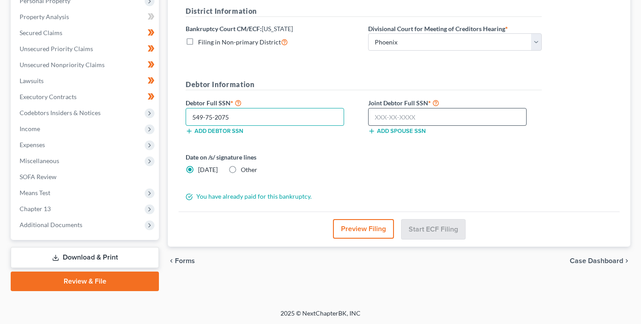
type input "549-75-2075"
click at [377, 117] on input "text" at bounding box center [447, 117] width 158 height 18
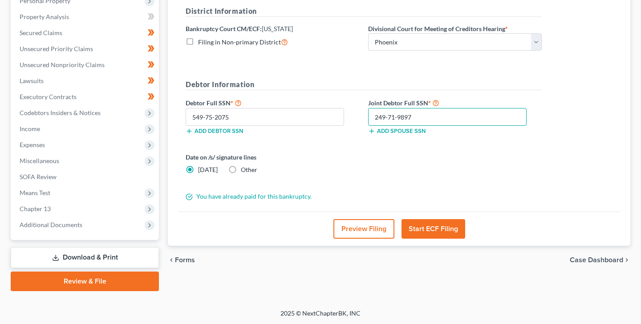
type input "249-71-9897"
click at [425, 227] on button "Start ECF Filing" at bounding box center [433, 229] width 64 height 20
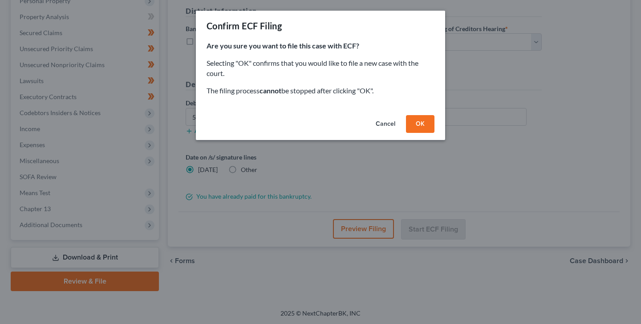
click at [419, 119] on button "OK" at bounding box center [420, 124] width 28 height 18
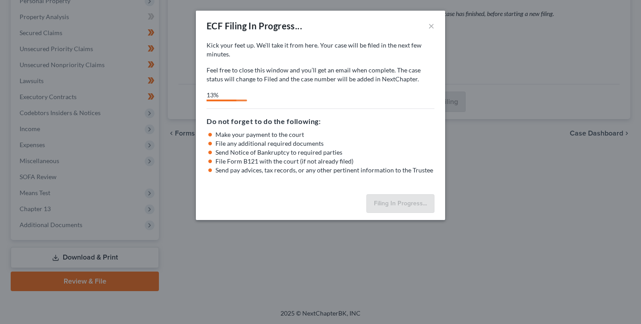
select select "0"
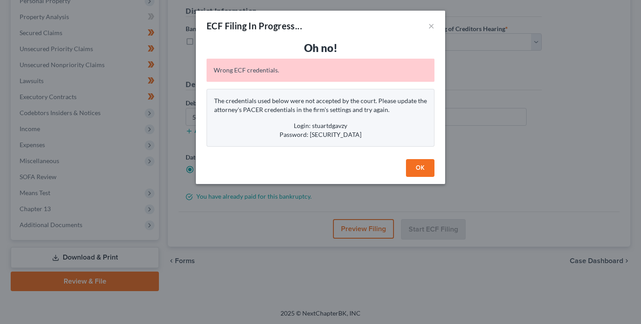
click at [419, 167] on button "OK" at bounding box center [420, 168] width 28 height 18
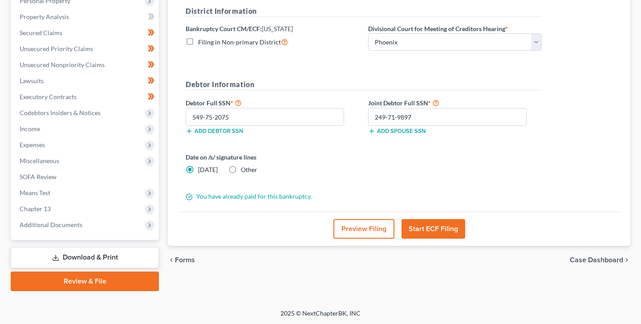
scroll to position [0, 0]
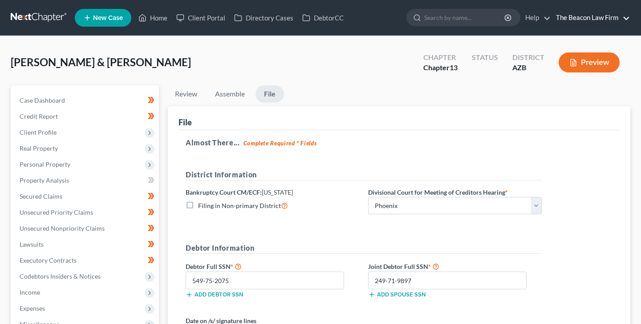
click at [628, 17] on link "The Beacon Law Firm" at bounding box center [590, 18] width 78 height 16
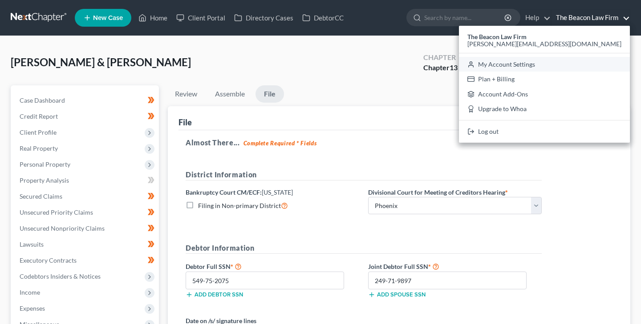
click at [578, 63] on link "My Account Settings" at bounding box center [544, 64] width 171 height 15
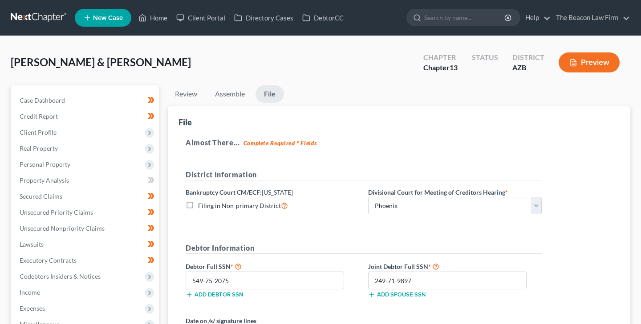
select select "15"
select select "24"
select select "9"
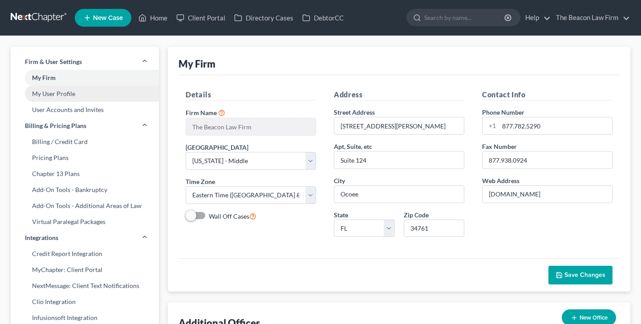
click at [67, 92] on link "My User Profile" at bounding box center [85, 94] width 148 height 16
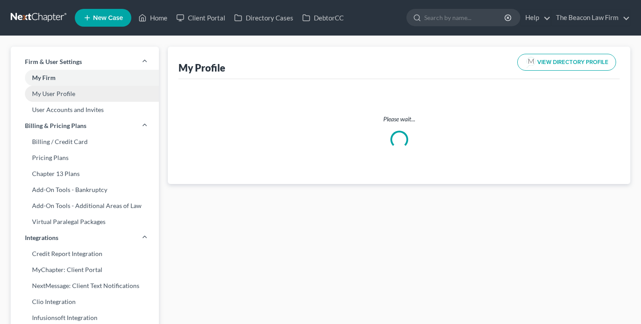
select select "3"
select select "4"
select select "attorney"
select select "1"
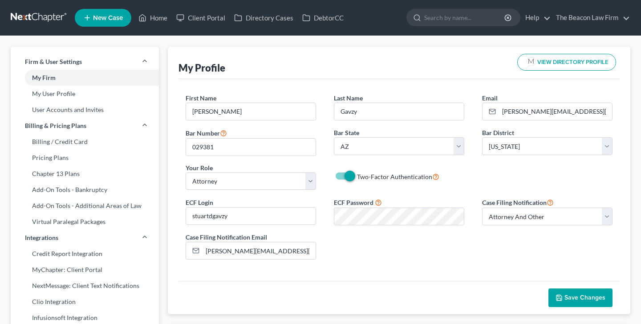
click at [565, 296] on span "Save Changes" at bounding box center [580, 298] width 50 height 8
click at [159, 19] on link "Home" at bounding box center [153, 18] width 38 height 16
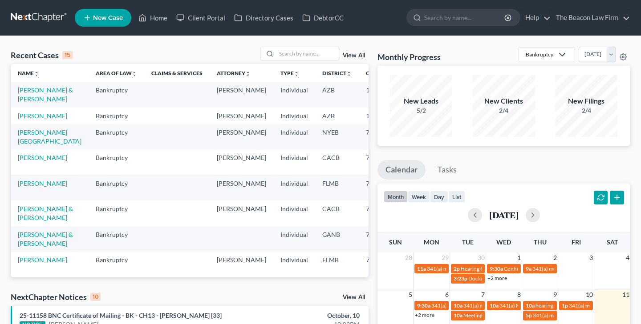
click at [32, 95] on td "[PERSON_NAME] & [PERSON_NAME]" at bounding box center [50, 94] width 78 height 25
click at [29, 90] on link "[PERSON_NAME] & [PERSON_NAME]" at bounding box center [45, 94] width 55 height 16
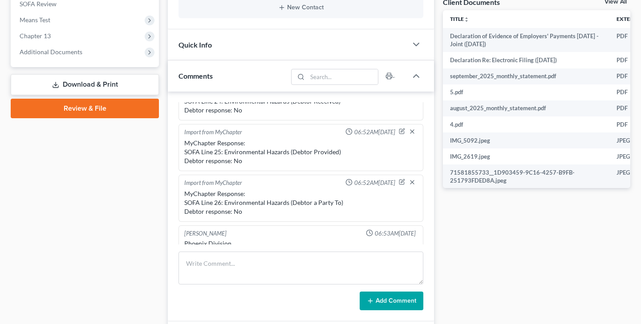
scroll to position [227, 0]
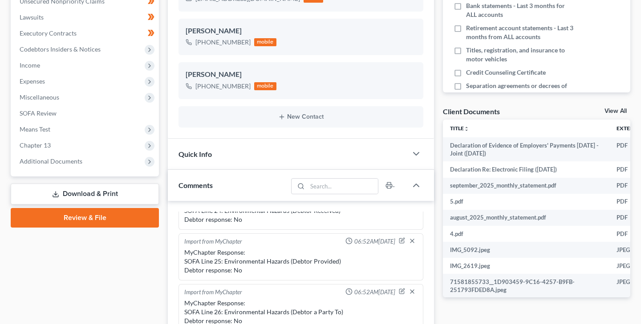
click at [77, 217] on link "Review & File" at bounding box center [85, 218] width 148 height 20
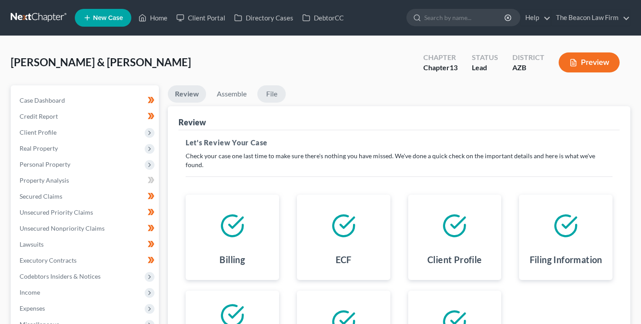
click at [273, 91] on link "File" at bounding box center [271, 93] width 28 height 17
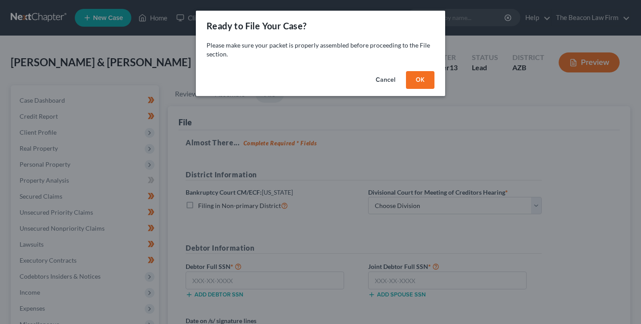
click at [385, 80] on button "Cancel" at bounding box center [386, 80] width 34 height 18
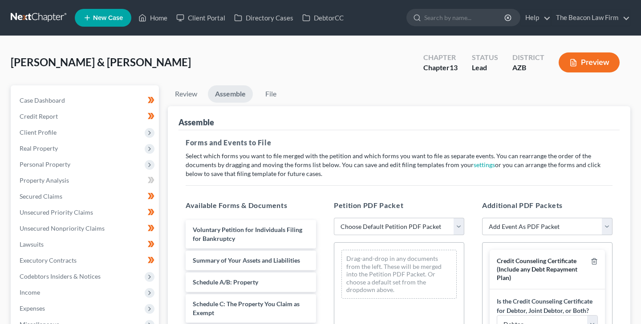
click at [236, 94] on link "Assemble" at bounding box center [230, 93] width 45 height 17
click at [351, 224] on select "Choose Default Petition PDF Packet Complete Bankruptcy Petition (all forms and …" at bounding box center [399, 227] width 130 height 18
select select "0"
click at [334, 218] on select "Choose Default Petition PDF Packet Complete Bankruptcy Petition (all forms and …" at bounding box center [399, 227] width 130 height 18
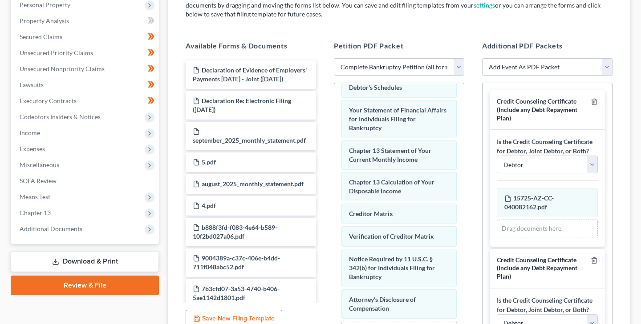
scroll to position [336, 0]
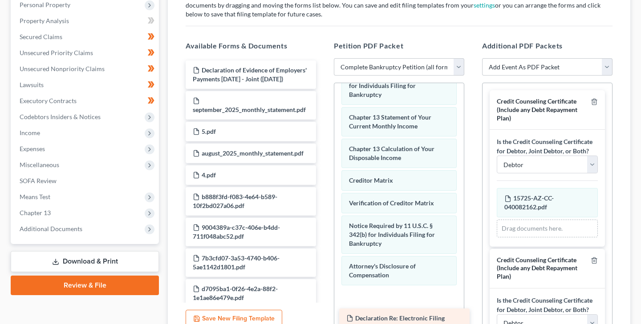
drag, startPoint x: 256, startPoint y: 106, endPoint x: 410, endPoint y: 315, distance: 259.5
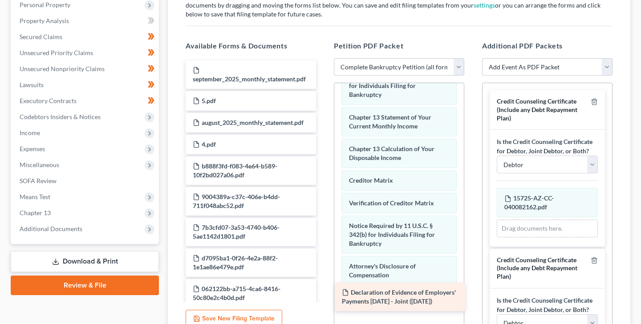
drag, startPoint x: 243, startPoint y: 71, endPoint x: 393, endPoint y: 294, distance: 268.2
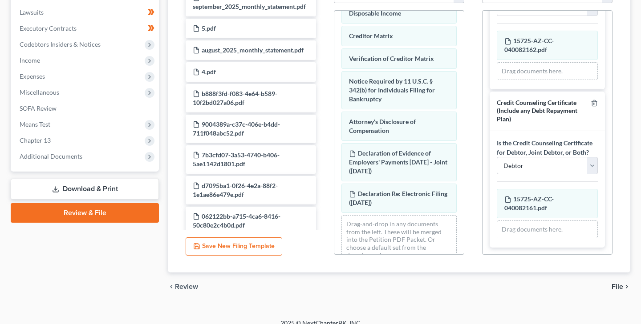
scroll to position [243, 0]
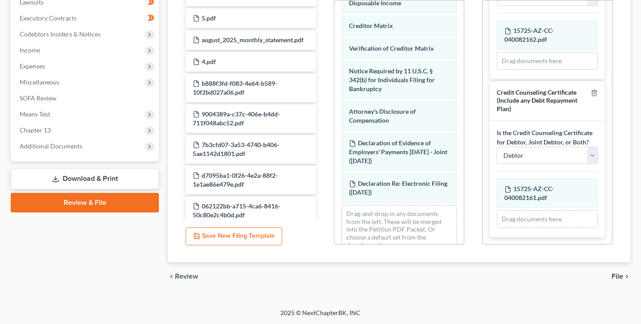
click at [619, 275] on span "File" at bounding box center [618, 276] width 12 height 7
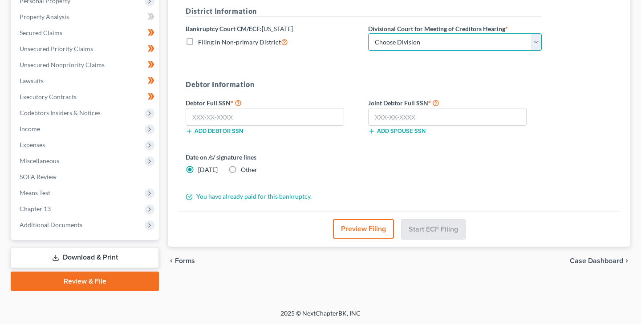
click at [412, 42] on select "Choose Division Phoenix [GEOGRAPHIC_DATA] [PERSON_NAME]" at bounding box center [455, 42] width 174 height 18
select select "0"
click at [368, 33] on select "Choose Division Phoenix [GEOGRAPHIC_DATA] [PERSON_NAME]" at bounding box center [455, 42] width 174 height 18
click at [193, 117] on input "text" at bounding box center [265, 117] width 158 height 18
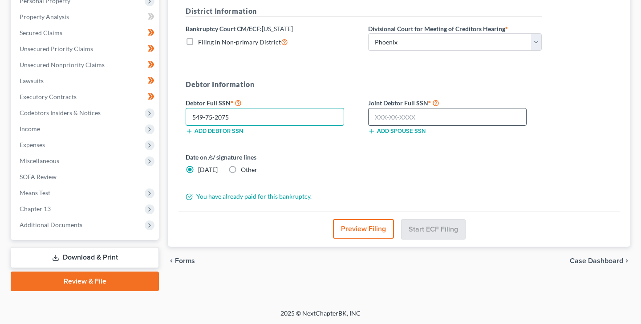
type input "549-75-2075"
click at [376, 115] on input "text" at bounding box center [447, 117] width 158 height 18
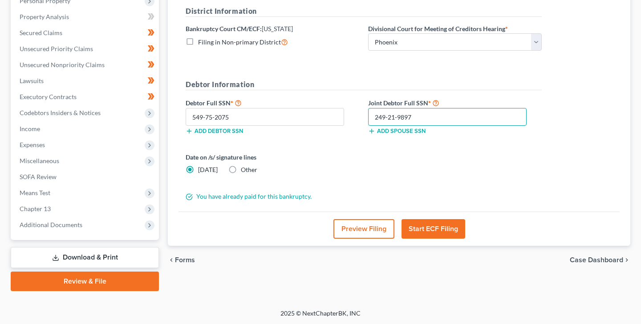
type input "249-21-9897"
click at [425, 226] on button "Start ECF Filing" at bounding box center [433, 229] width 64 height 20
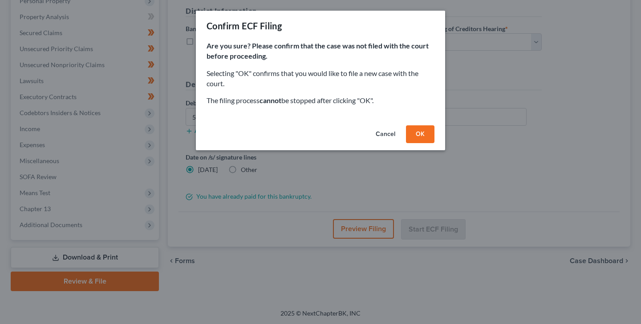
click at [420, 134] on button "OK" at bounding box center [420, 135] width 28 height 18
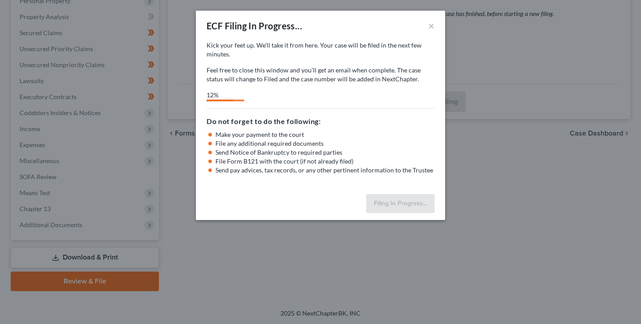
select select "0"
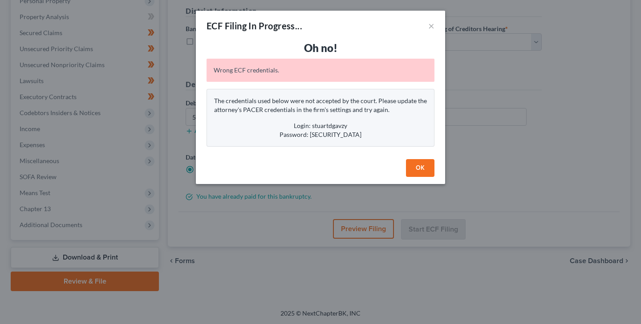
click at [419, 167] on button "OK" at bounding box center [420, 168] width 28 height 18
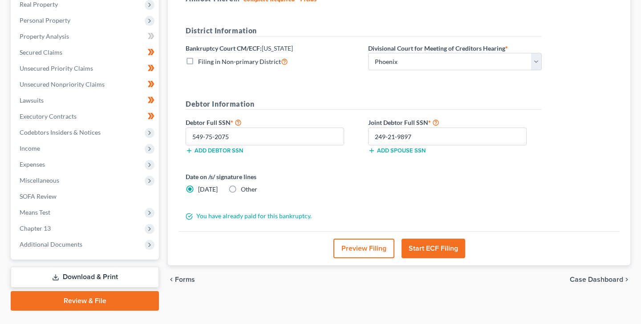
scroll to position [0, 0]
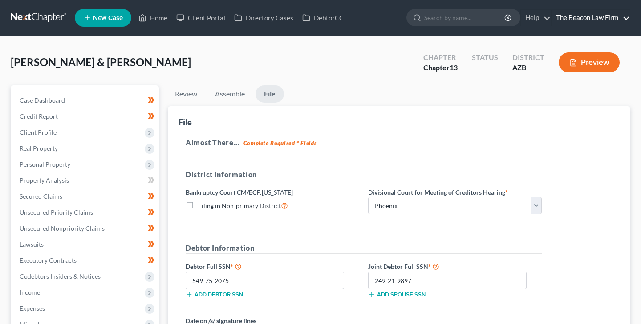
click at [597, 17] on link "The Beacon Law Firm" at bounding box center [590, 18] width 78 height 16
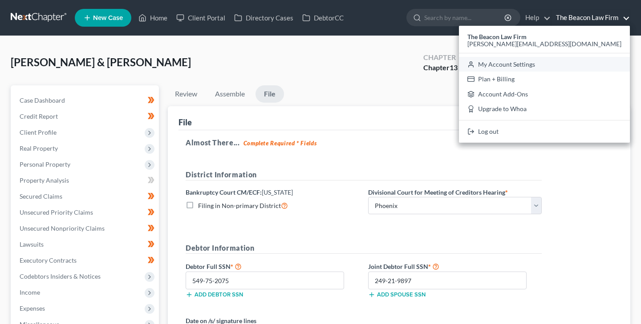
click at [577, 63] on link "My Account Settings" at bounding box center [544, 64] width 171 height 15
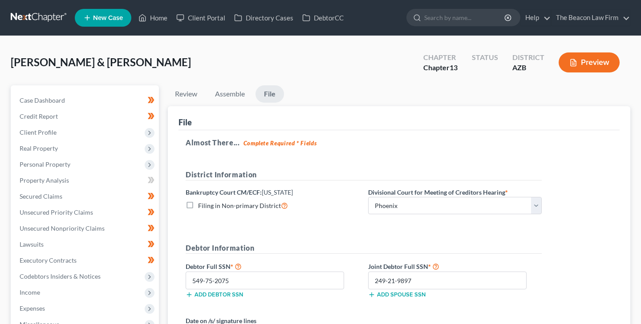
select select "15"
select select "24"
select select "9"
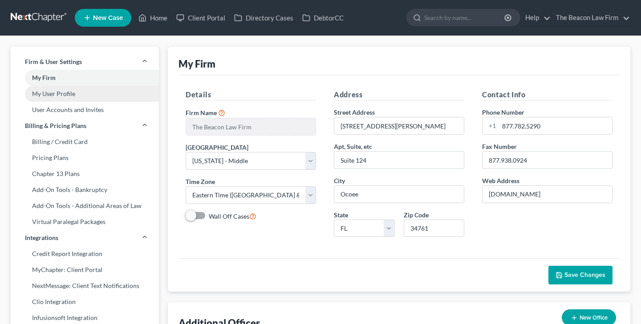
click at [67, 92] on link "My User Profile" at bounding box center [85, 94] width 148 height 16
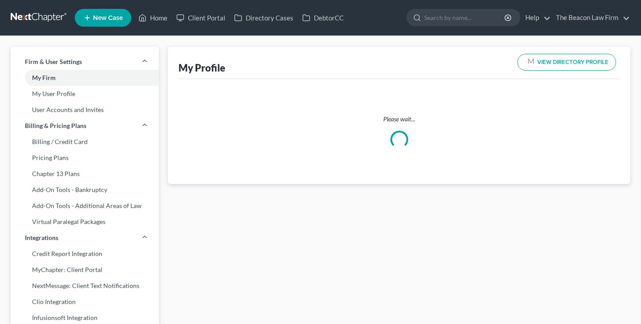
select select "3"
select select "4"
select select "attorney"
select select "1"
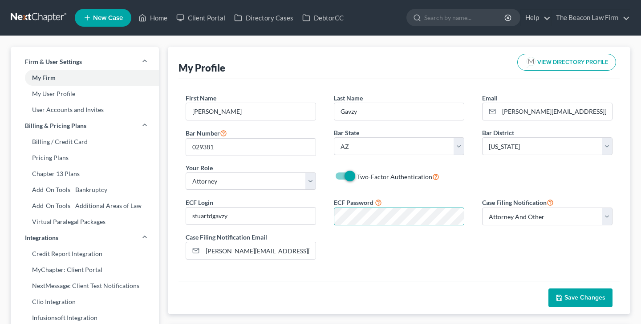
click at [566, 296] on span "Save Changes" at bounding box center [584, 298] width 41 height 8
click at [161, 17] on link "Home" at bounding box center [153, 18] width 38 height 16
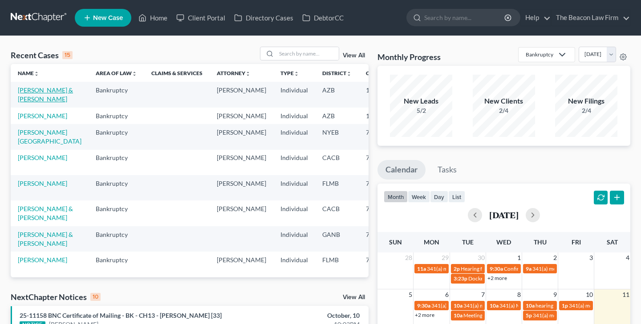
click at [32, 99] on link "[PERSON_NAME] & [PERSON_NAME]" at bounding box center [45, 94] width 55 height 16
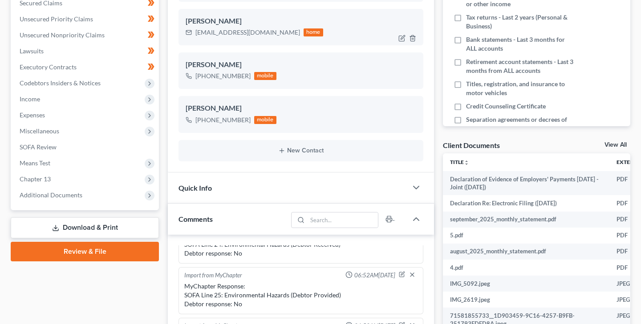
scroll to position [194, 0]
click at [86, 248] on link "Review & File" at bounding box center [85, 252] width 148 height 20
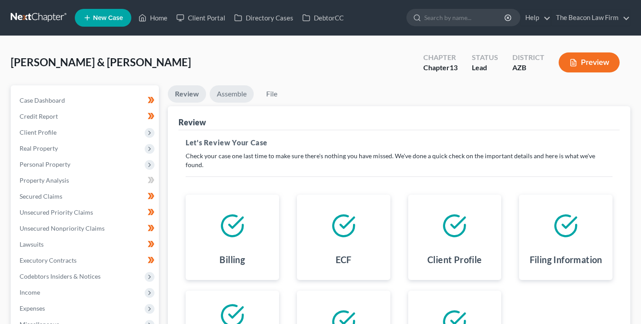
click at [227, 93] on link "Assemble" at bounding box center [232, 93] width 44 height 17
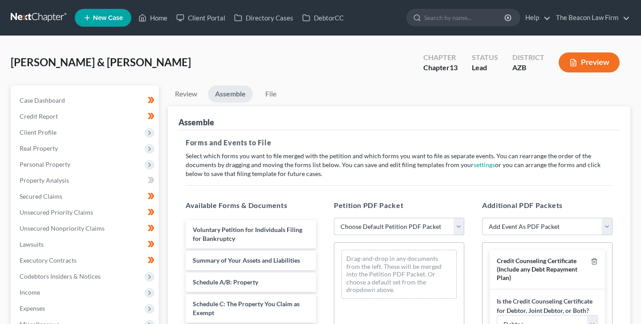
click at [357, 223] on select "Choose Default Petition PDF Packet Complete Bankruptcy Petition (all forms and …" at bounding box center [399, 227] width 130 height 18
select select "0"
click at [334, 218] on select "Choose Default Petition PDF Packet Complete Bankruptcy Petition (all forms and …" at bounding box center [399, 227] width 130 height 18
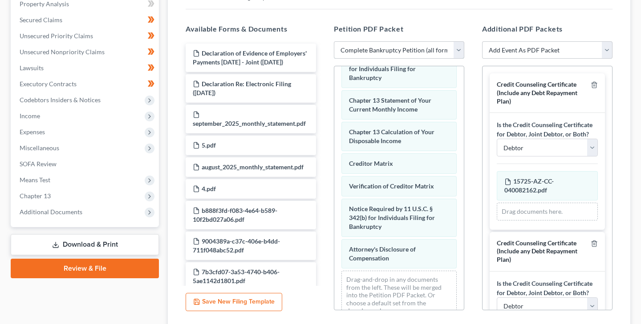
scroll to position [187, 0]
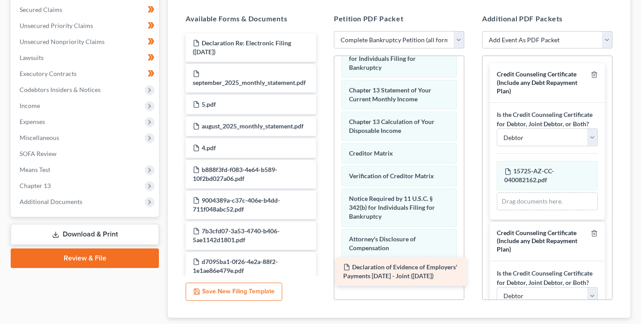
drag, startPoint x: 239, startPoint y: 47, endPoint x: 390, endPoint y: 272, distance: 270.4
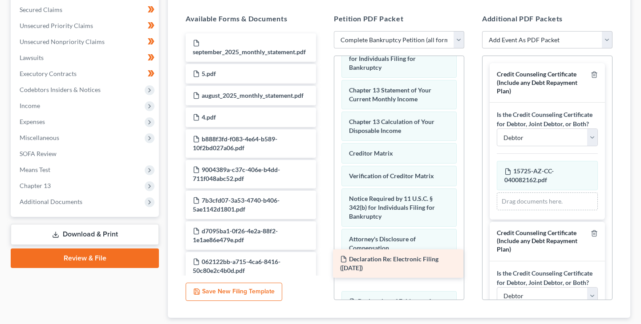
drag, startPoint x: 248, startPoint y: 43, endPoint x: 396, endPoint y: 260, distance: 262.1
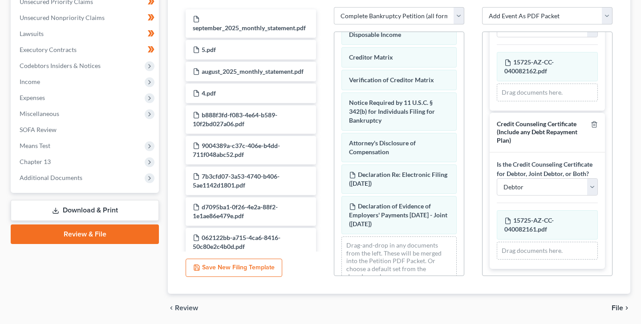
scroll to position [243, 0]
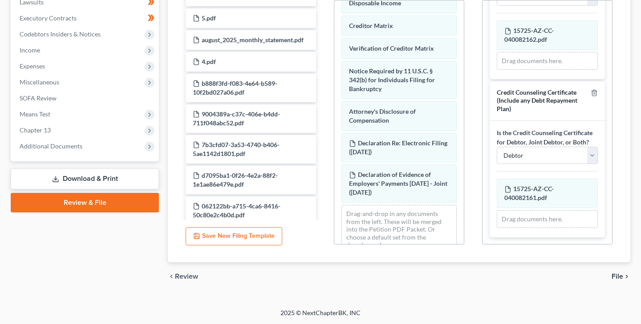
click at [619, 275] on span "File" at bounding box center [618, 276] width 12 height 7
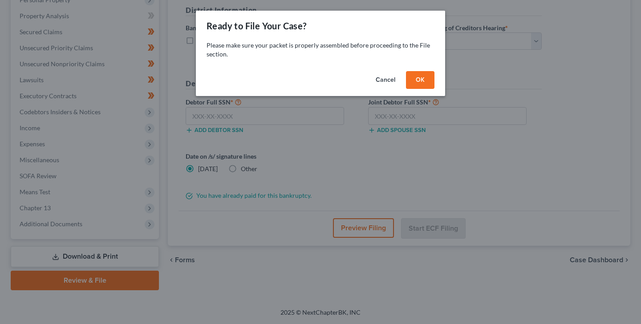
scroll to position [164, 0]
click at [421, 79] on button "OK" at bounding box center [420, 80] width 28 height 18
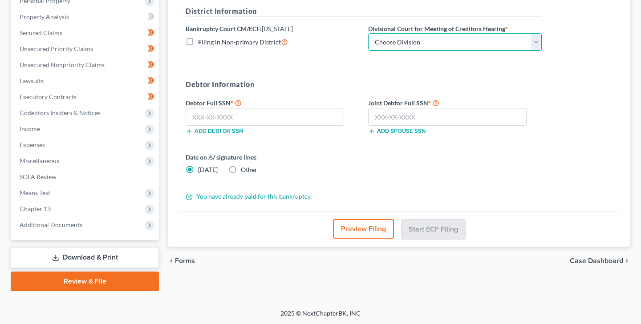
click at [411, 38] on select "Choose Division Phoenix [GEOGRAPHIC_DATA] [PERSON_NAME]" at bounding box center [455, 42] width 174 height 18
select select "0"
click at [368, 33] on select "Choose Division Phoenix [GEOGRAPHIC_DATA] [PERSON_NAME]" at bounding box center [455, 42] width 174 height 18
click at [194, 116] on input "text" at bounding box center [265, 117] width 158 height 18
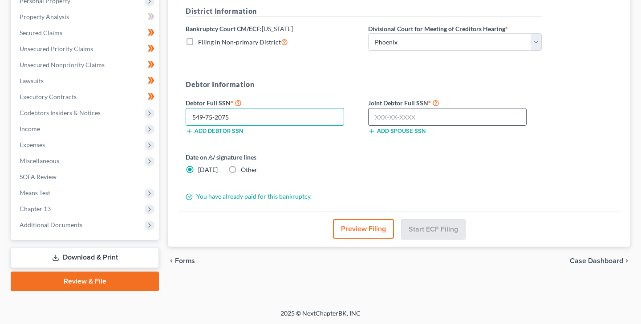
type input "549-75-2075"
click at [377, 115] on input "text" at bounding box center [447, 117] width 158 height 18
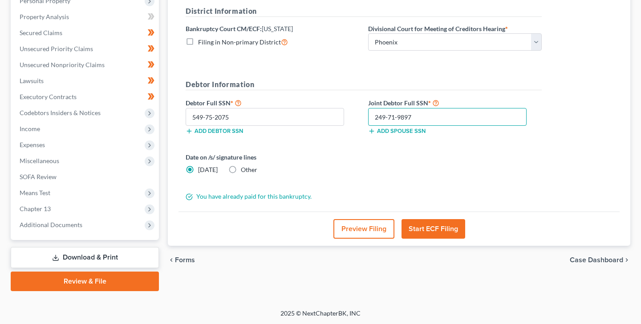
type input "249-71-9897"
click at [421, 229] on button "Start ECF Filing" at bounding box center [433, 229] width 64 height 20
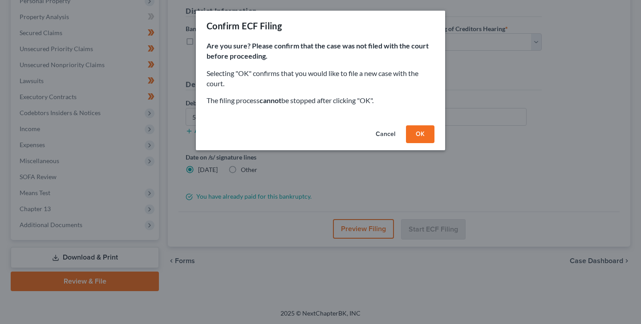
click at [420, 134] on button "OK" at bounding box center [420, 135] width 28 height 18
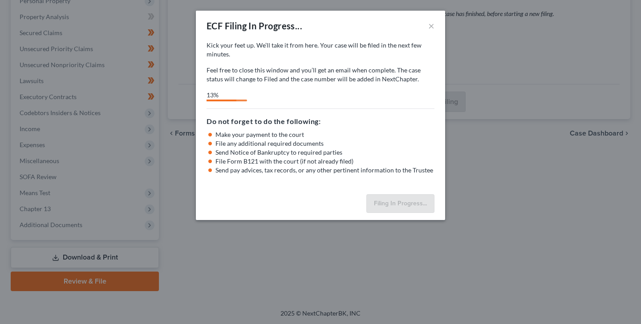
select select "0"
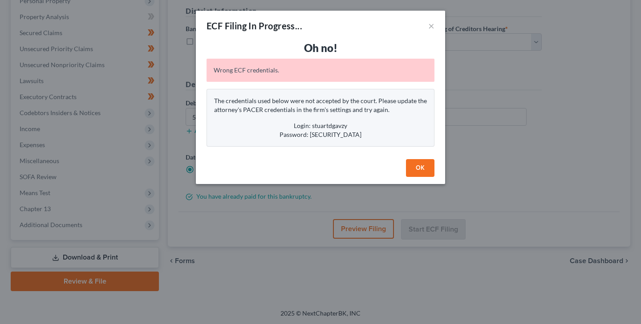
click at [421, 167] on button "OK" at bounding box center [420, 168] width 28 height 18
